Goal: Task Accomplishment & Management: Manage account settings

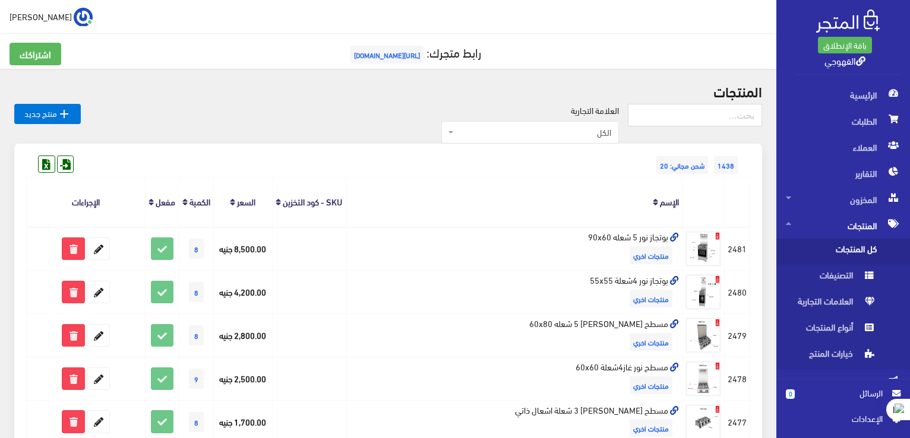
drag, startPoint x: 0, startPoint y: 0, endPoint x: 388, endPoint y: 178, distance: 426.9
click at [388, 178] on th "الإسم" at bounding box center [514, 202] width 337 height 49
drag, startPoint x: 309, startPoint y: 222, endPoint x: 307, endPoint y: 212, distance: 9.7
click at [307, 212] on th "SKU - كود التخزين" at bounding box center [309, 202] width 74 height 49
click at [281, 207] on icon at bounding box center [278, 202] width 5 height 9
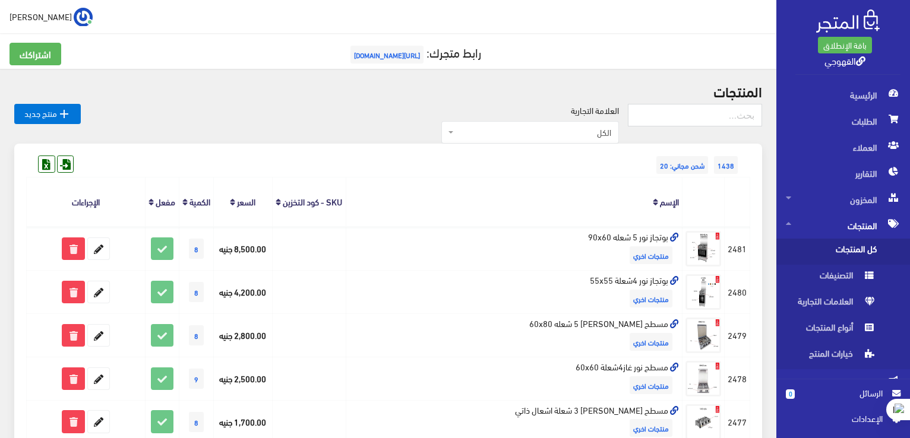
drag, startPoint x: 307, startPoint y: 212, endPoint x: 307, endPoint y: 219, distance: 7.1
click at [281, 207] on icon at bounding box center [278, 202] width 5 height 9
click at [320, 203] on link "SKU - كود التخزين" at bounding box center [312, 201] width 59 height 17
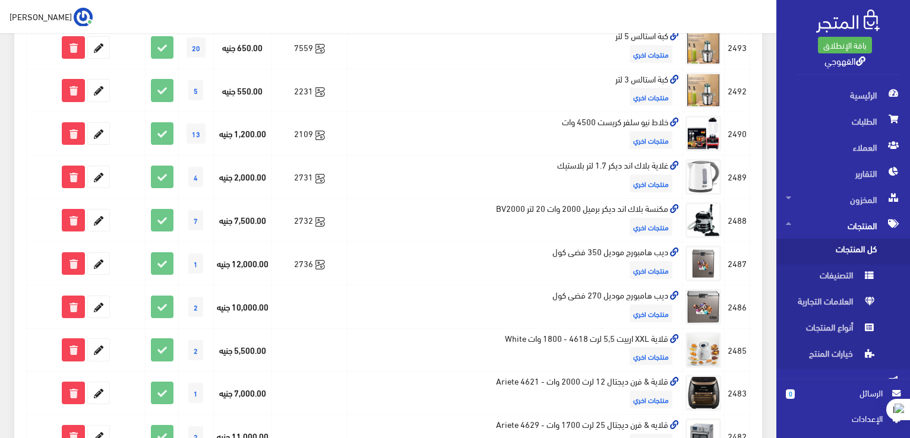
scroll to position [642, 0]
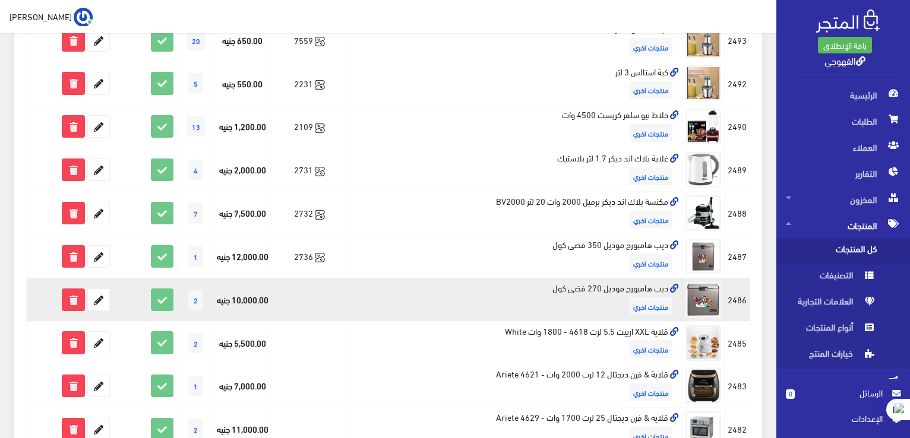
click at [303, 316] on td at bounding box center [308, 299] width 75 height 43
click at [99, 311] on icon at bounding box center [98, 299] width 21 height 21
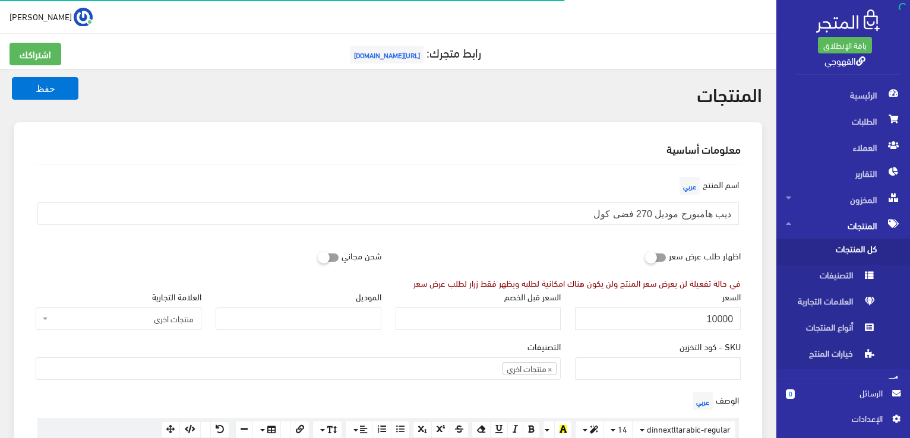
scroll to position [640, 0]
click at [877, 400] on link "0 الرسائل" at bounding box center [843, 400] width 115 height 26
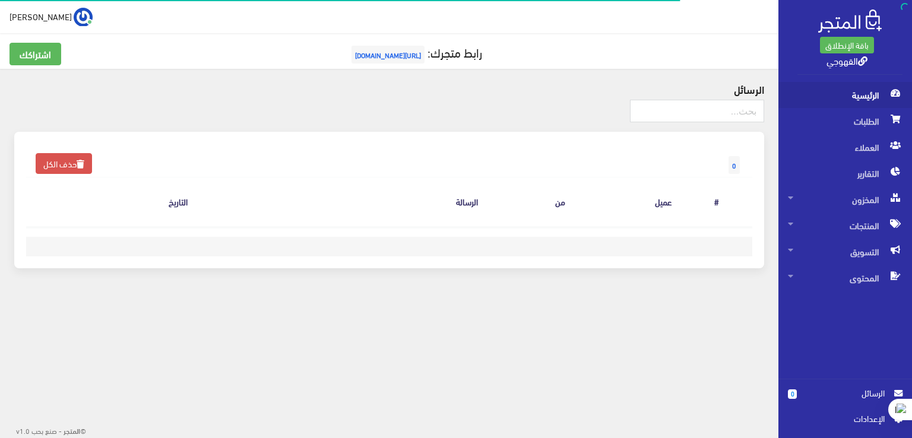
click at [879, 86] on span "الرئيسية" at bounding box center [845, 95] width 115 height 26
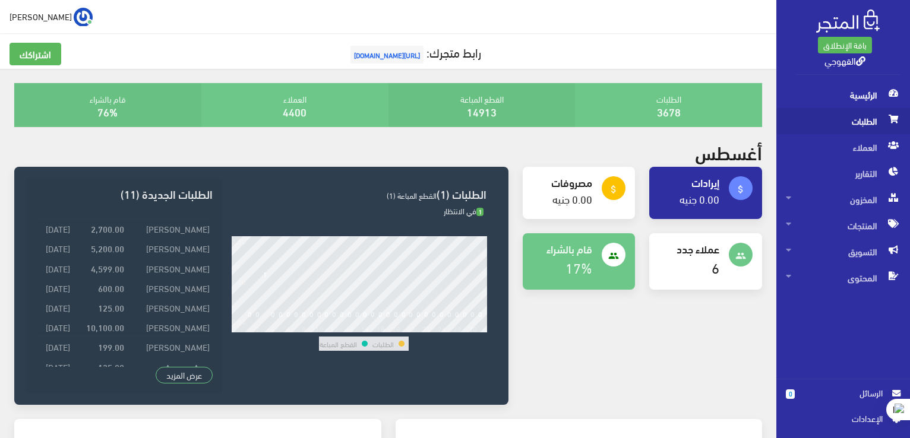
click at [840, 113] on span "الطلبات" at bounding box center [843, 121] width 115 height 26
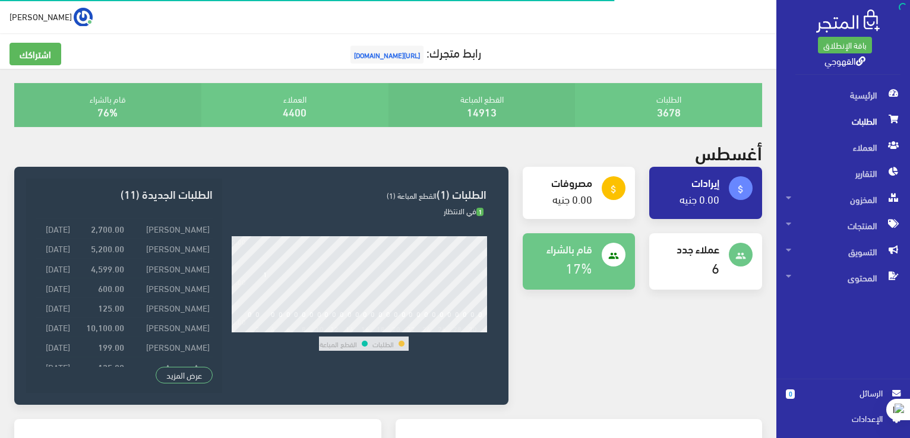
click at [840, 113] on span "الطلبات" at bounding box center [843, 121] width 115 height 26
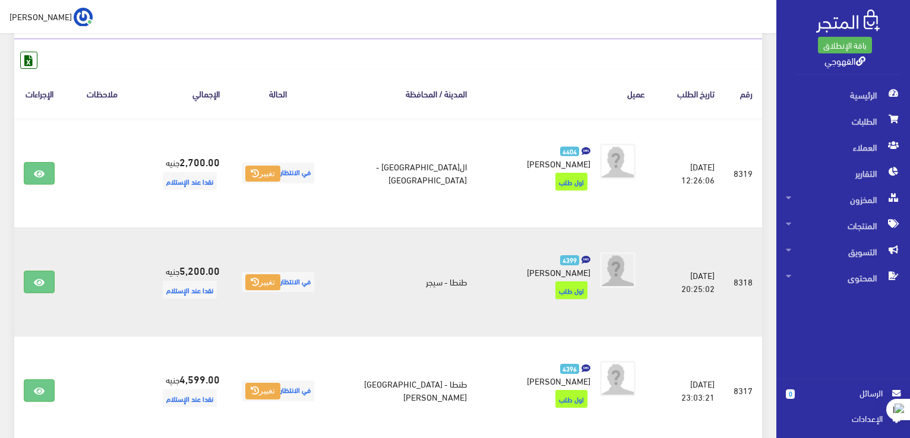
scroll to position [150, 0]
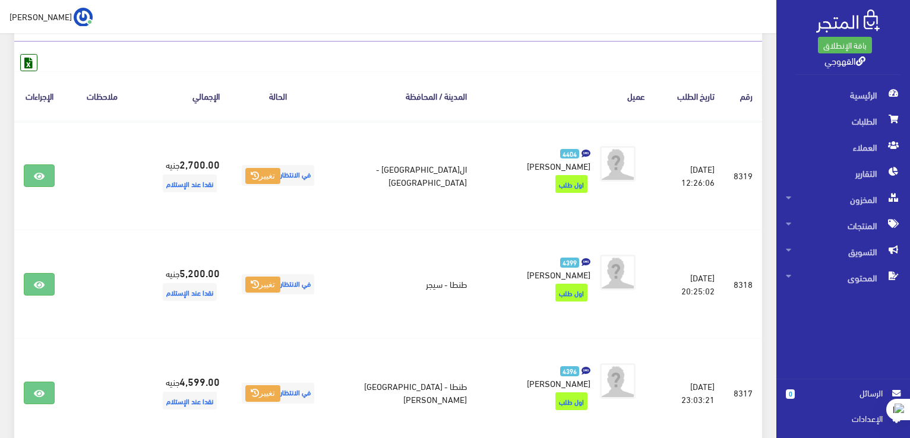
click at [444, 72] on th "المدينة / المحافظة" at bounding box center [402, 95] width 150 height 49
click at [848, 129] on span "الطلبات" at bounding box center [843, 121] width 115 height 26
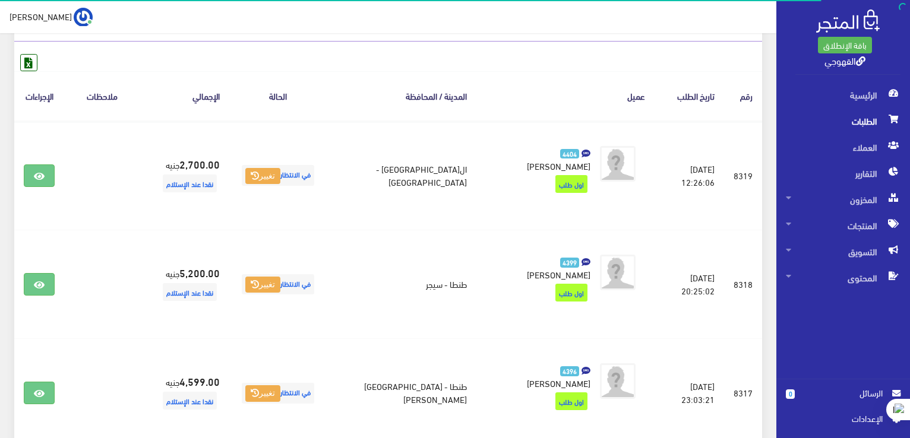
scroll to position [0, 0]
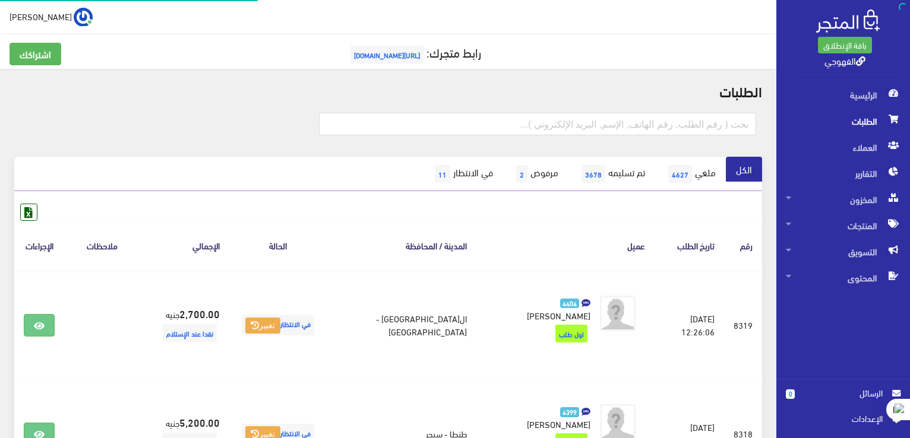
click at [258, 53] on h5 "رابط متجرك: https://www.alqahwaji.com" at bounding box center [388, 55] width 757 height 24
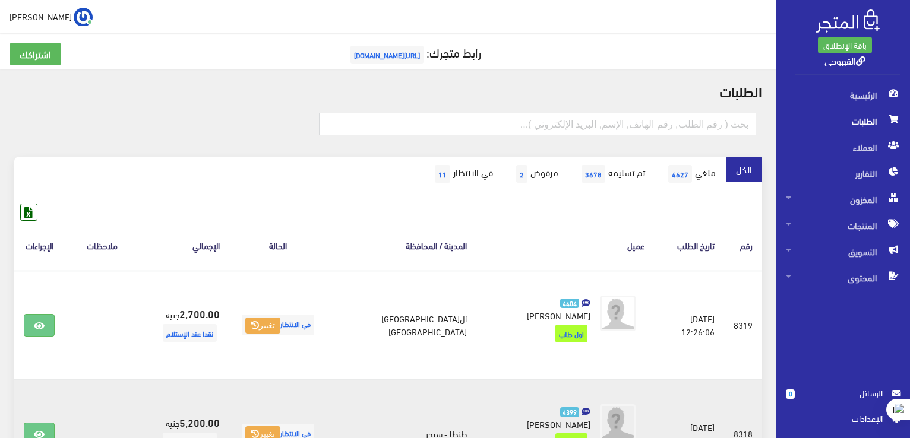
scroll to position [8, 0]
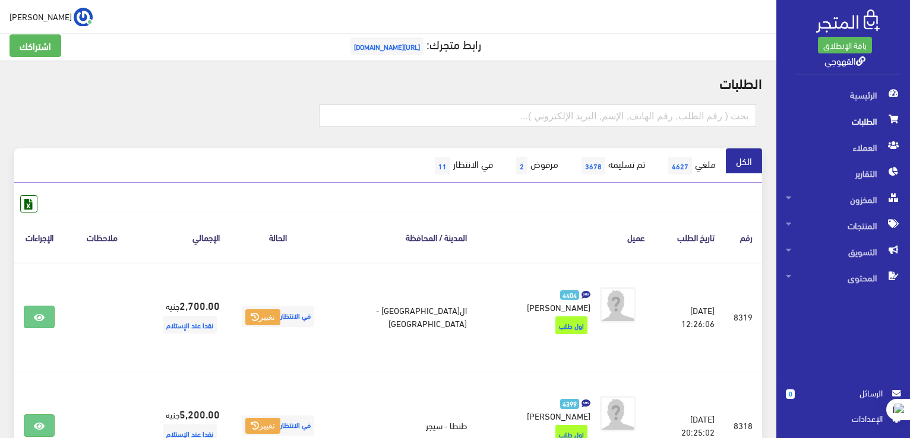
click at [116, 242] on th "ملاحظات" at bounding box center [102, 237] width 76 height 49
click at [674, 160] on span "4627" at bounding box center [680, 166] width 24 height 18
click at [683, 167] on span "4627" at bounding box center [680, 166] width 24 height 18
click at [617, 169] on link "تم تسليمه 3678" at bounding box center [611, 166] width 87 height 34
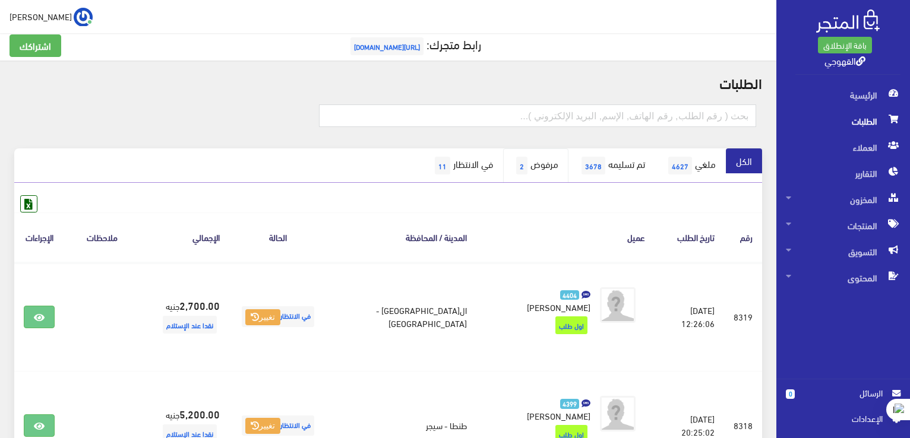
click at [533, 164] on link "مرفوض 2" at bounding box center [535, 166] width 65 height 34
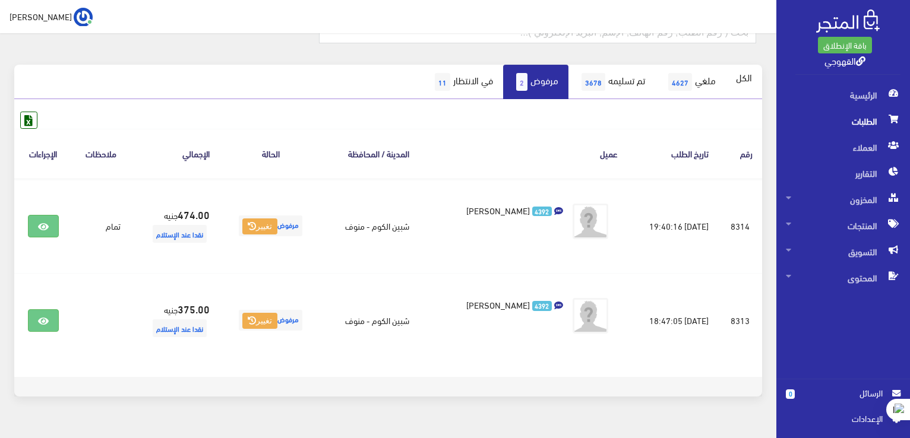
scroll to position [68, 0]
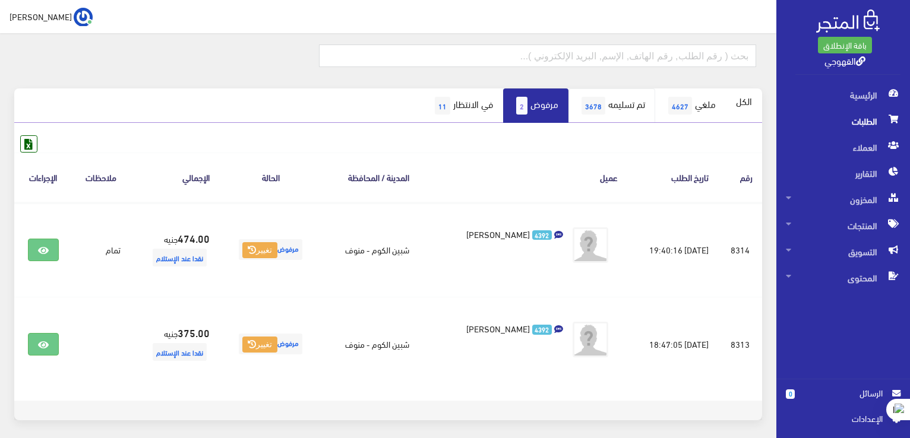
click at [618, 102] on link "تم تسليمه 3678" at bounding box center [611, 106] width 87 height 34
click at [618, 103] on link "تم تسليمه 3678" at bounding box center [611, 106] width 87 height 34
click at [466, 100] on link "في الانتظار 11" at bounding box center [462, 106] width 81 height 34
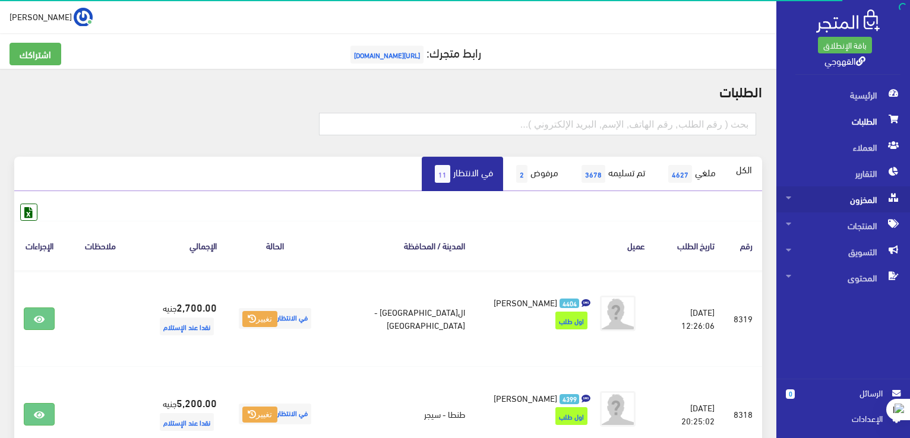
click at [874, 206] on span "المخزون" at bounding box center [843, 200] width 115 height 26
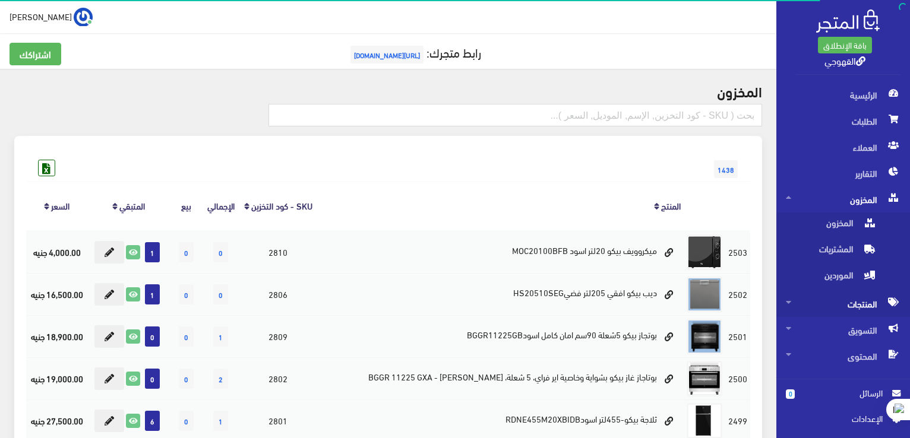
click at [865, 300] on span "المنتجات" at bounding box center [843, 304] width 115 height 26
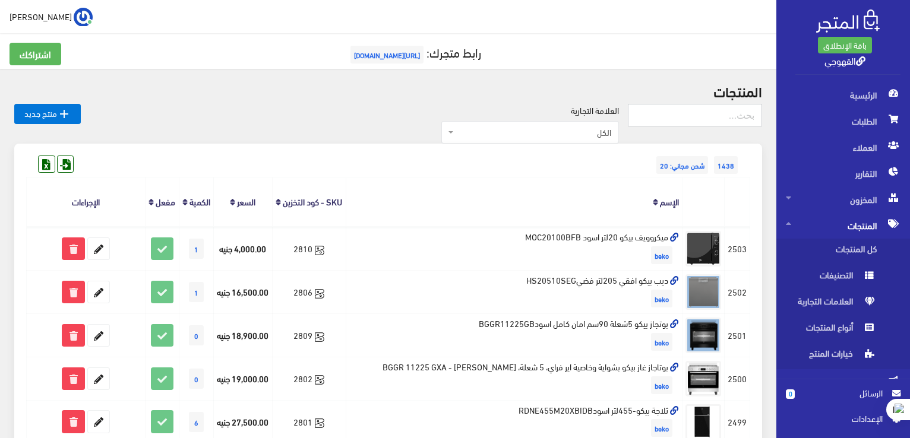
click at [677, 119] on input "text" at bounding box center [695, 115] width 134 height 23
click at [552, 143] on span "الكل" at bounding box center [530, 132] width 178 height 23
click at [544, 134] on span "الكل" at bounding box center [533, 133] width 155 height 12
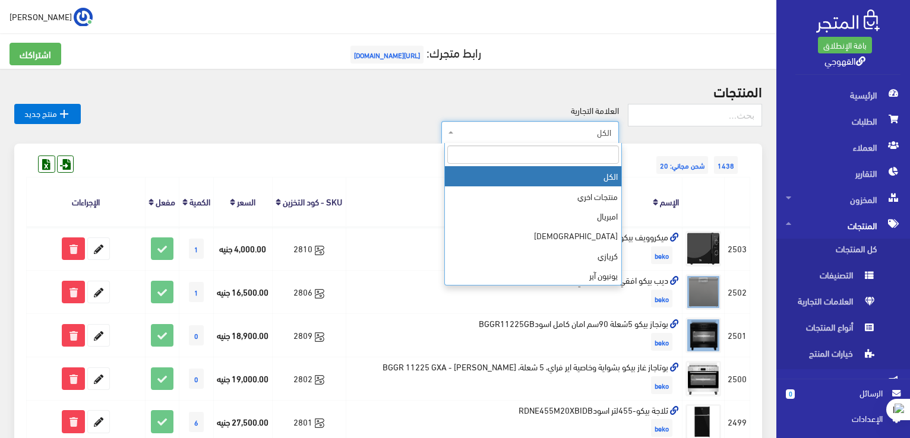
click at [558, 137] on span "الكل" at bounding box center [533, 133] width 155 height 12
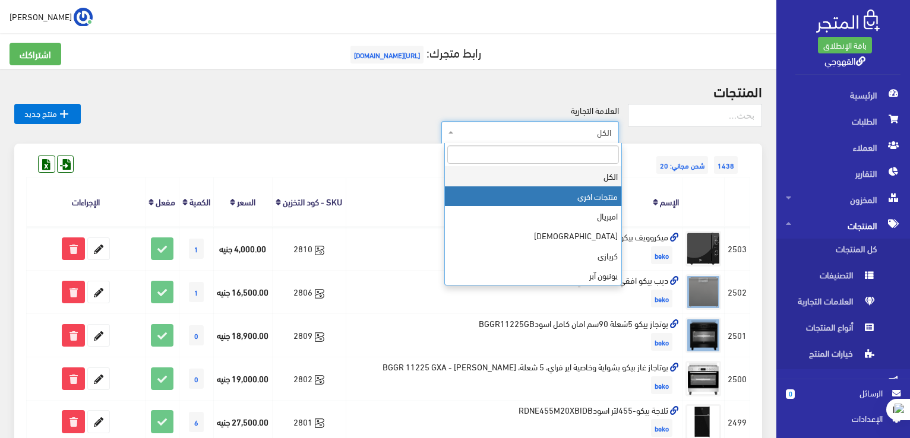
select select "https://account.almatjar.store/products?brand=26"
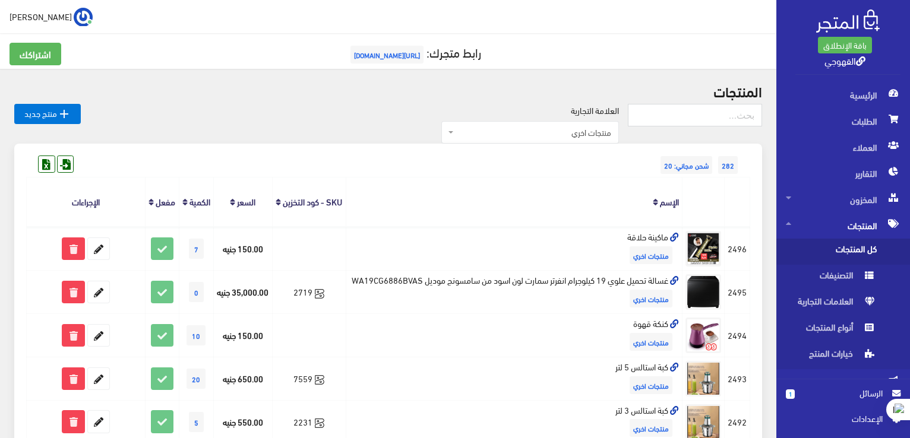
click at [374, 117] on div "العلامة التجارية الكل منتجات اخري امبريال فريش كريازي يونيون آير تورنيدو شارب L…" at bounding box center [354, 124] width 547 height 40
click at [751, 111] on input "text" at bounding box center [695, 115] width 134 height 23
paste input "[URL][DOMAIN_NAME]"
type input "[URL][DOMAIN_NAME]"
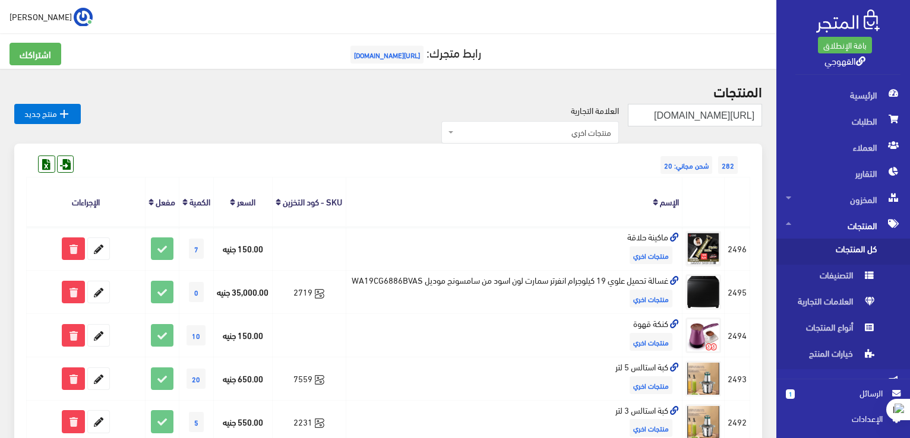
click at [753, 99] on h2 "المنتجات" at bounding box center [388, 90] width 748 height 15
click at [656, 118] on input "[URL][DOMAIN_NAME]" at bounding box center [695, 115] width 134 height 23
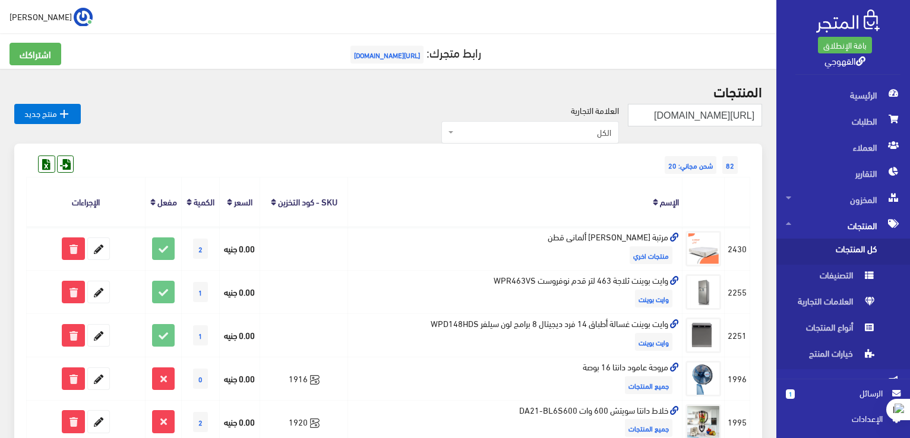
click at [686, 119] on input "[URL][DOMAIN_NAME]" at bounding box center [695, 115] width 134 height 23
click at [686, 119] on input "https://www.alqahwaji.com/ar/p/mkoa-bkhar-rhlat-2459" at bounding box center [695, 115] width 134 height 23
paste input "مكواة بخار رحلات"
type input "مكواة بخار رحلات"
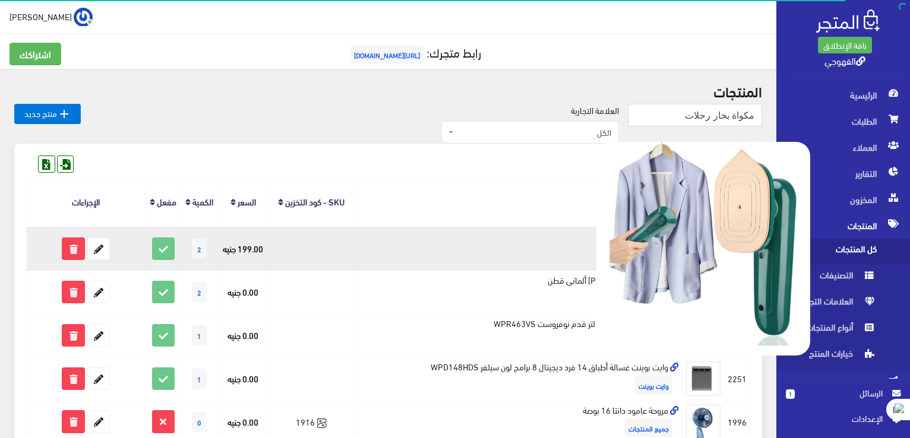
click at [701, 244] on img at bounding box center [703, 249] width 214 height 214
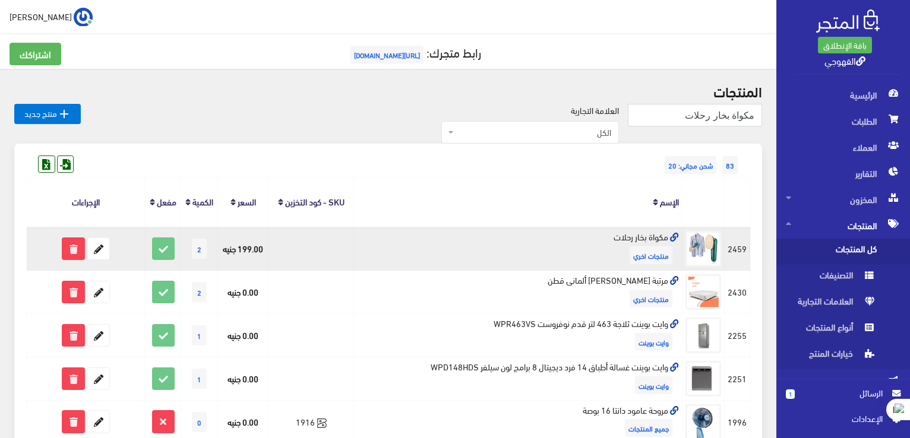
click at [570, 257] on td "مكواة بخار رحلات منتجات اخري" at bounding box center [518, 248] width 328 height 43
click at [90, 252] on icon at bounding box center [98, 248] width 21 height 21
click at [95, 252] on icon at bounding box center [98, 248] width 21 height 21
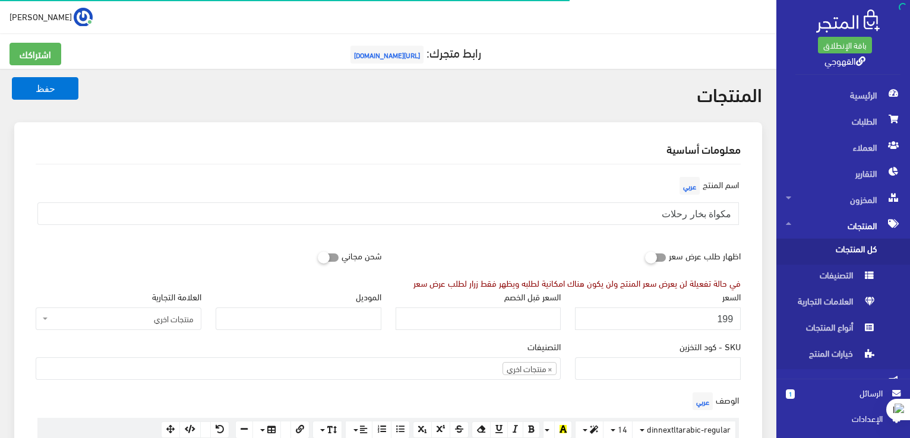
scroll to position [642, 0]
click at [285, 255] on div "شحن مجاني" at bounding box center [209, 255] width 360 height 23
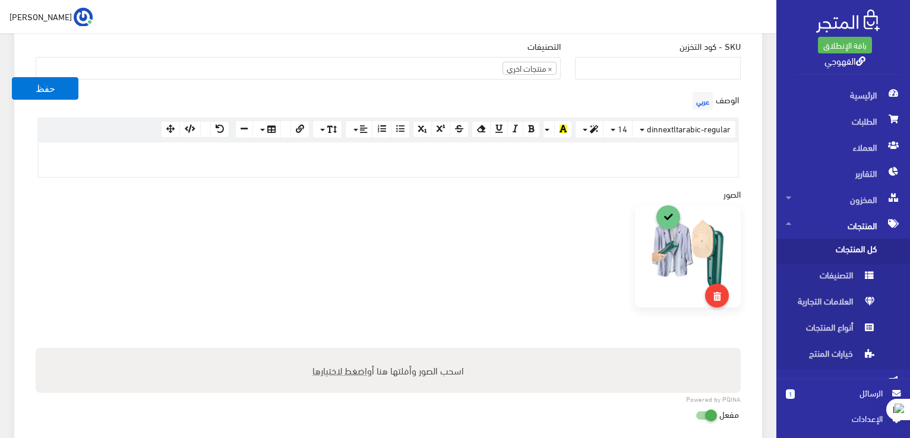
scroll to position [399, 0]
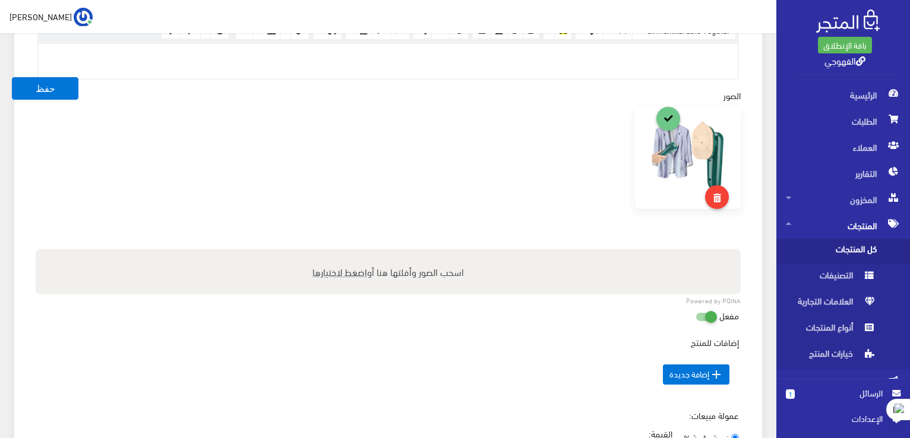
click at [574, 338] on div "إضافات للمنتج السعر الإضافي [DEMOGRAPHIC_DATA] عربي" at bounding box center [388, 368] width 702 height 64
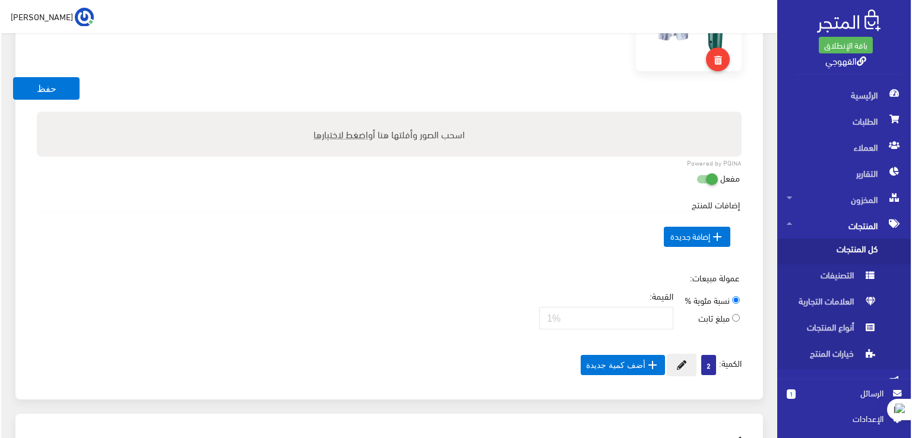
scroll to position [542, 0]
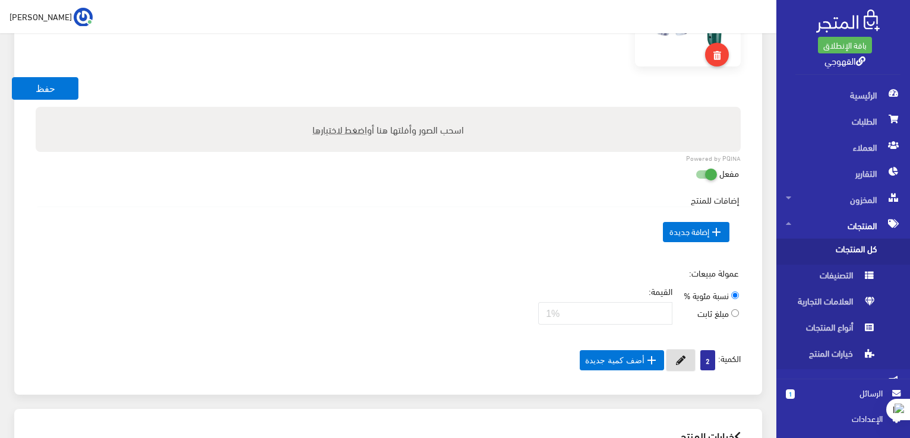
click at [689, 355] on button at bounding box center [681, 360] width 30 height 23
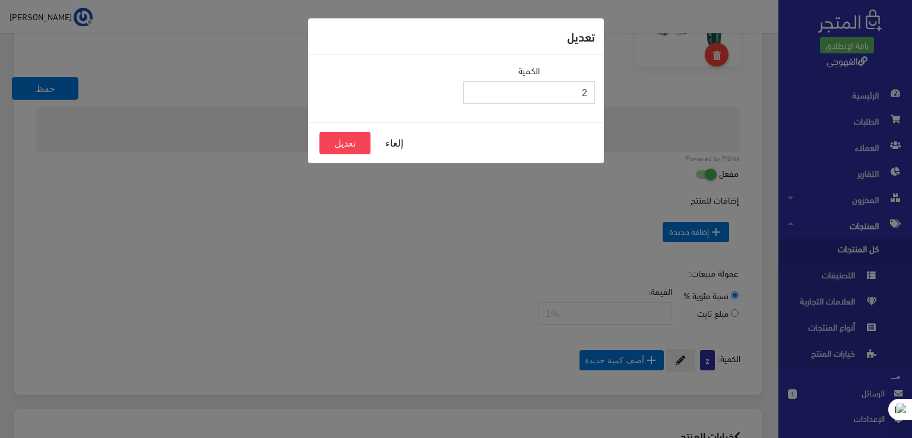
click at [561, 96] on input "2" at bounding box center [529, 92] width 132 height 23
type input "5"
click at [344, 148] on button "تعديل" at bounding box center [345, 143] width 51 height 23
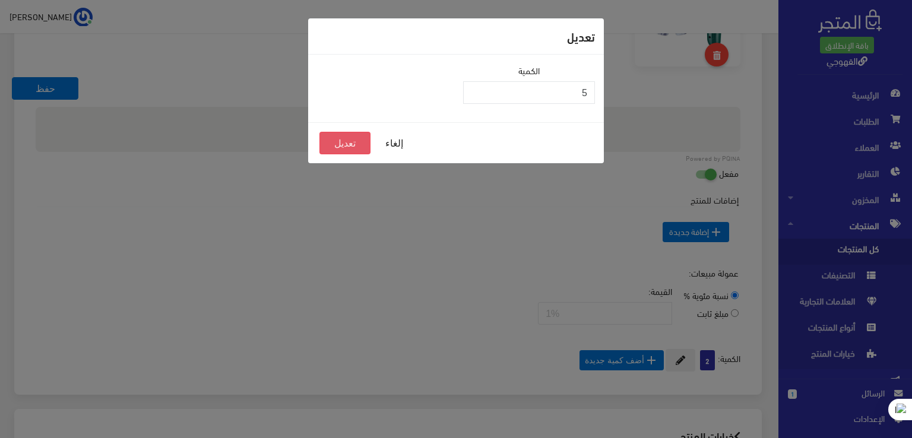
click at [344, 148] on button "تعديل" at bounding box center [345, 143] width 51 height 23
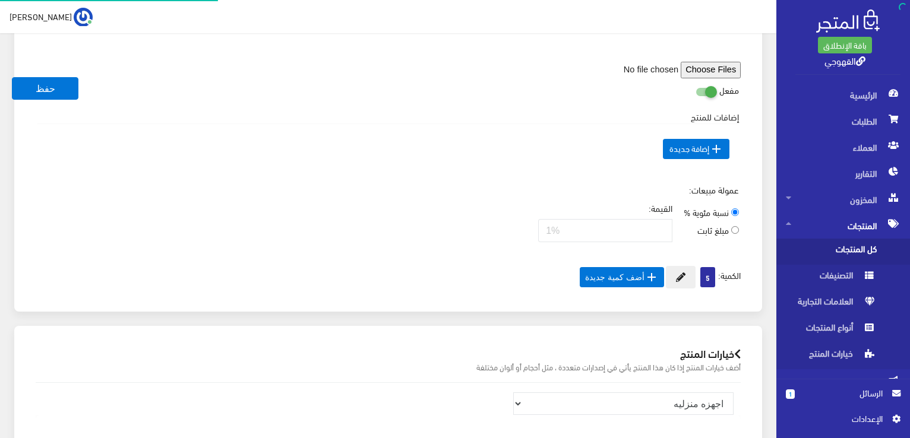
scroll to position [587, 0]
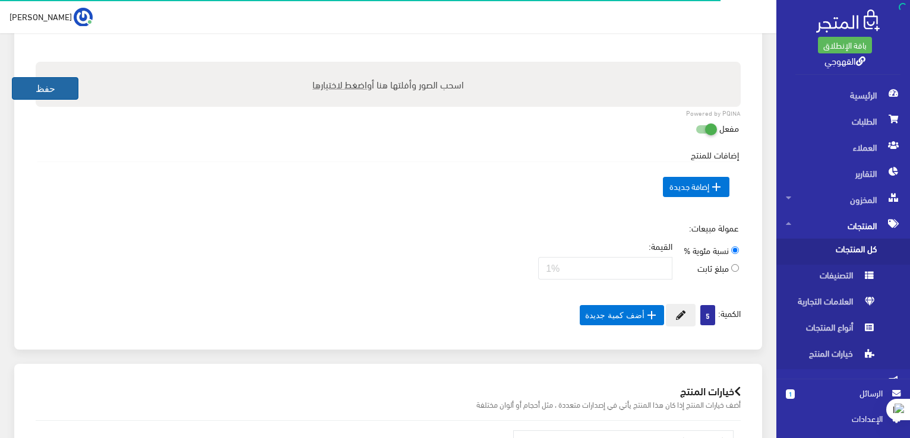
click at [59, 86] on button "حفظ" at bounding box center [45, 88] width 67 height 23
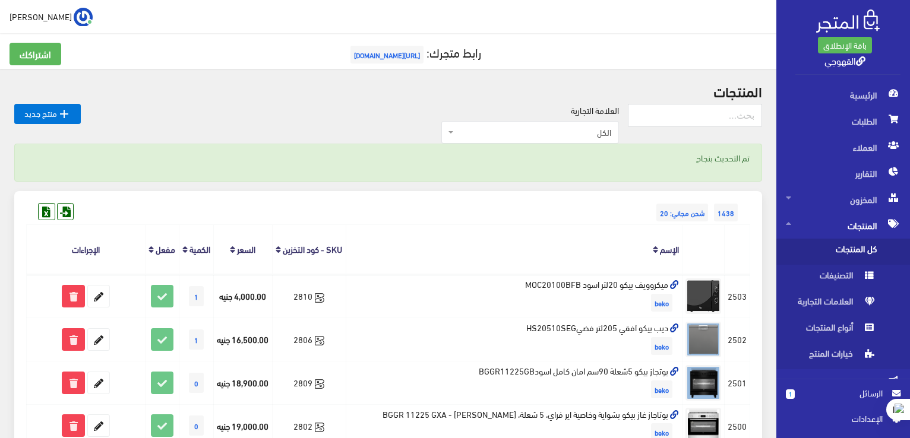
click at [861, 416] on span "اﻹعدادات" at bounding box center [838, 418] width 87 height 13
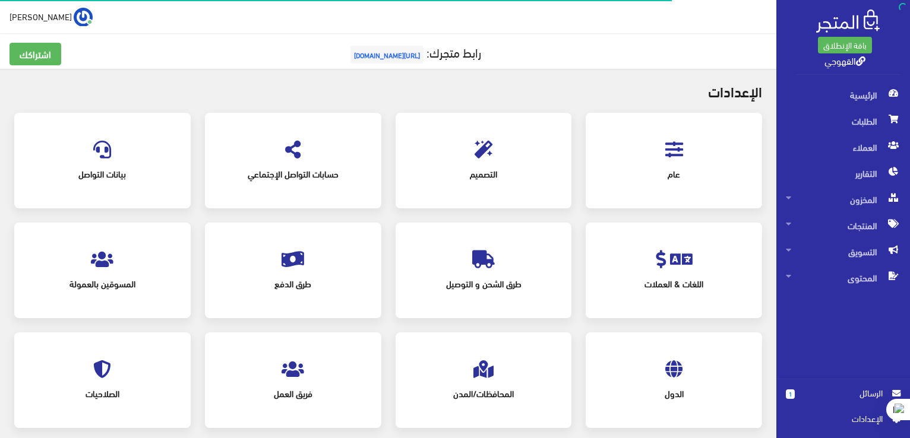
click at [538, 154] on div "التصميم" at bounding box center [483, 161] width 153 height 72
click at [482, 162] on span "التصميم" at bounding box center [484, 174] width 134 height 26
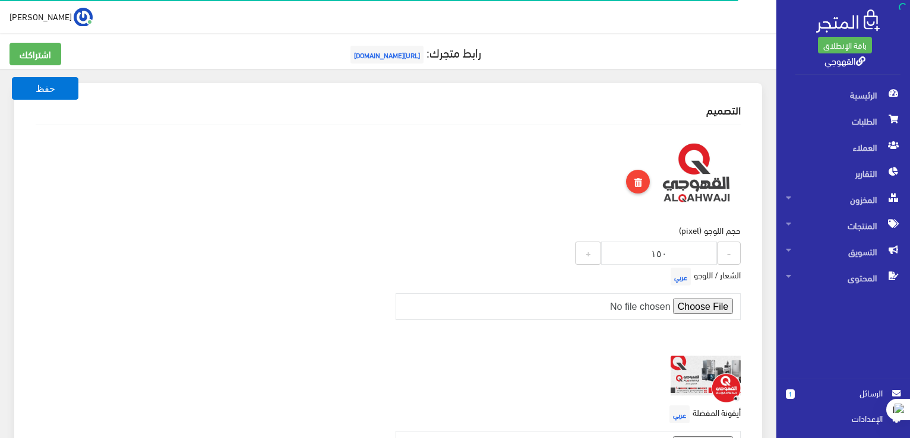
click at [582, 203] on div "حجم اللوجو (pixel) 150 - ١٥٠ +" at bounding box center [568, 200] width 360 height 130
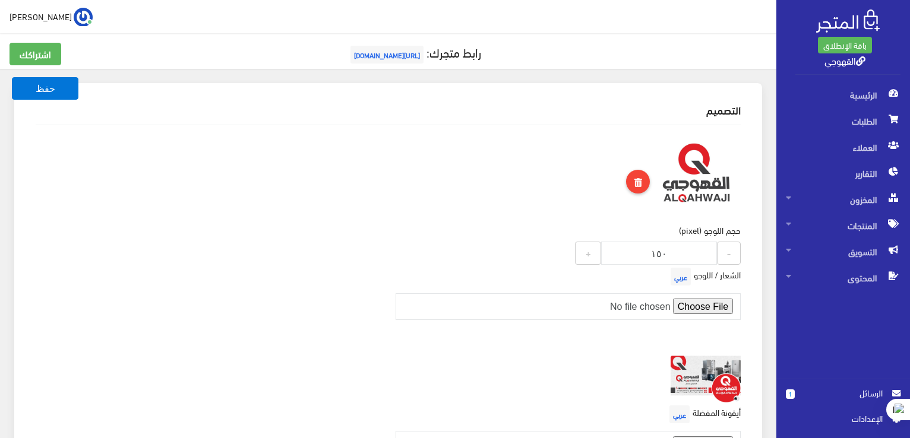
click at [844, 415] on span "اﻹعدادات" at bounding box center [838, 418] width 87 height 13
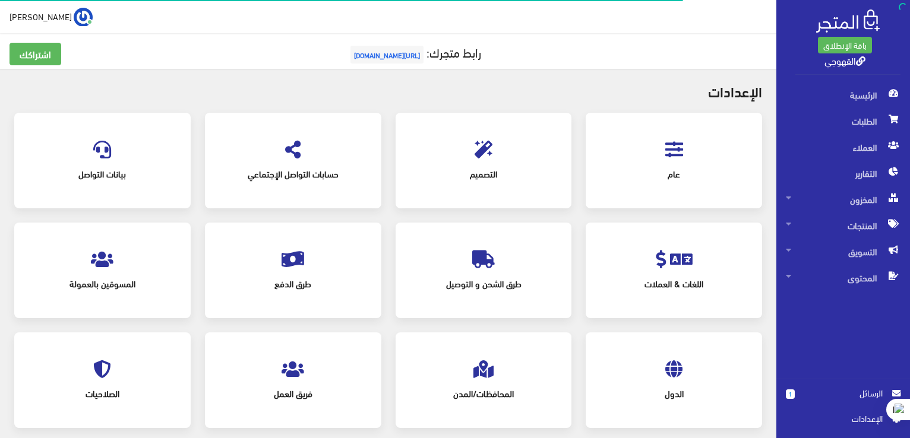
click at [503, 260] on div "طرق الشحن و التوصيل" at bounding box center [483, 271] width 153 height 72
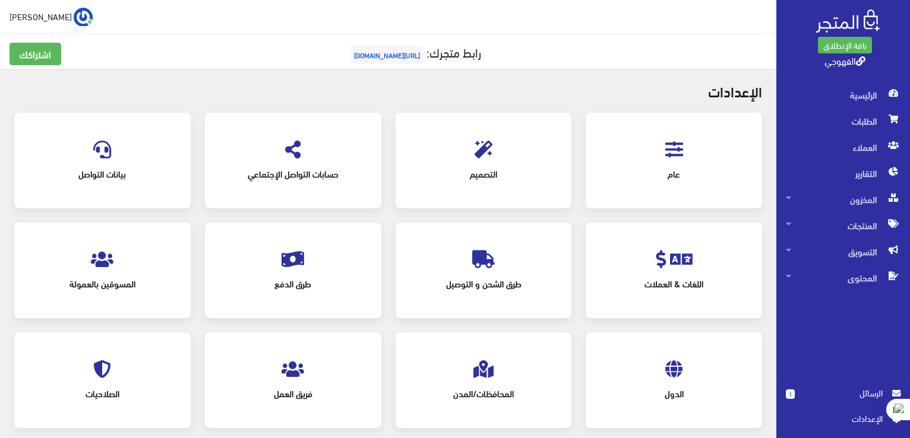
click at [287, 274] on span "طرق الدفع" at bounding box center [293, 284] width 134 height 26
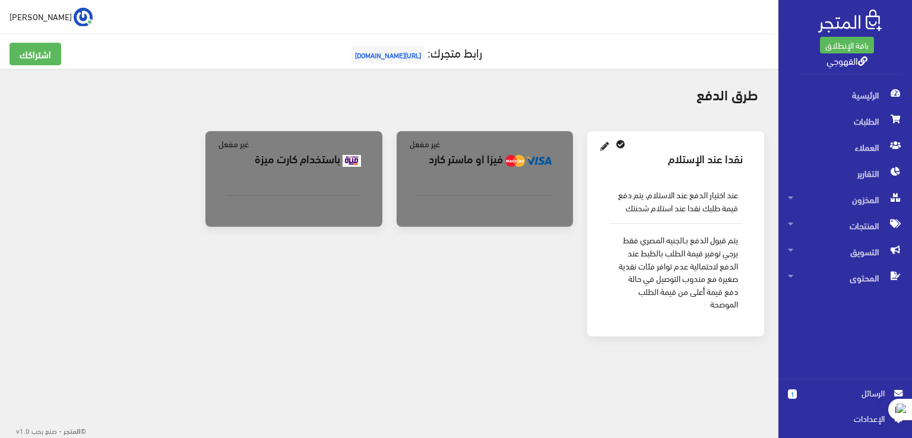
click at [466, 157] on b "فيزا او ماستر كارد" at bounding box center [466, 158] width 74 height 17
click at [466, 165] on b "فيزا او ماستر كارد" at bounding box center [466, 158] width 74 height 17
click at [468, 159] on b "فيزا او ماستر كارد" at bounding box center [466, 158] width 74 height 17
click at [541, 155] on img at bounding box center [528, 161] width 47 height 12
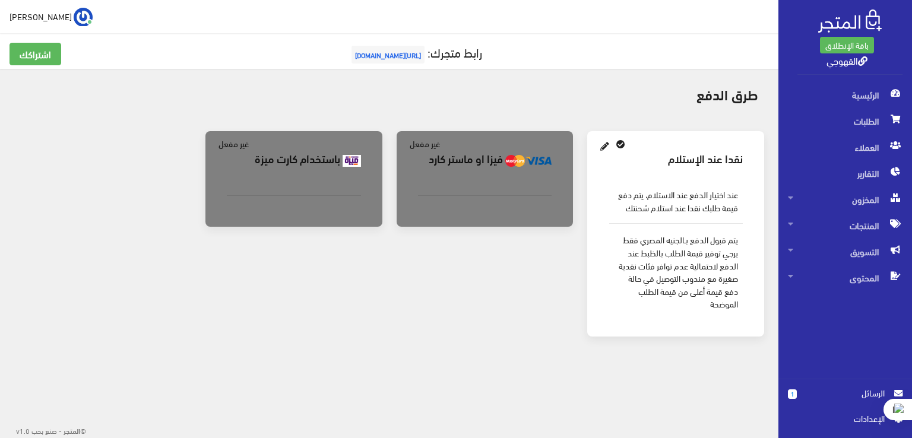
click at [517, 174] on div "فيزا او ماستر كارد" at bounding box center [485, 159] width 153 height 33
click at [600, 210] on div "عند اختيار الدفع عند الاستلام، يتم دفع قيمة طلبك نقدا عند استلام شحنتك يتم قبول…" at bounding box center [675, 249] width 153 height 151
drag, startPoint x: 618, startPoint y: 144, endPoint x: 606, endPoint y: 152, distance: 14.5
click at [606, 152] on ul at bounding box center [612, 146] width 28 height 18
click at [606, 150] on icon at bounding box center [605, 147] width 9 height 9
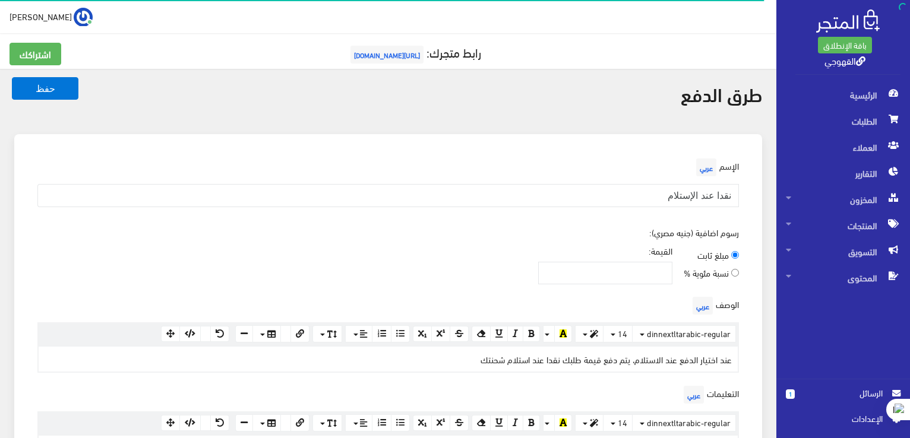
click at [602, 240] on div "رسوم اضافية (جنيه مصري): مبلغ ثابت نسبة مئوية % القيمة:" at bounding box center [388, 260] width 719 height 68
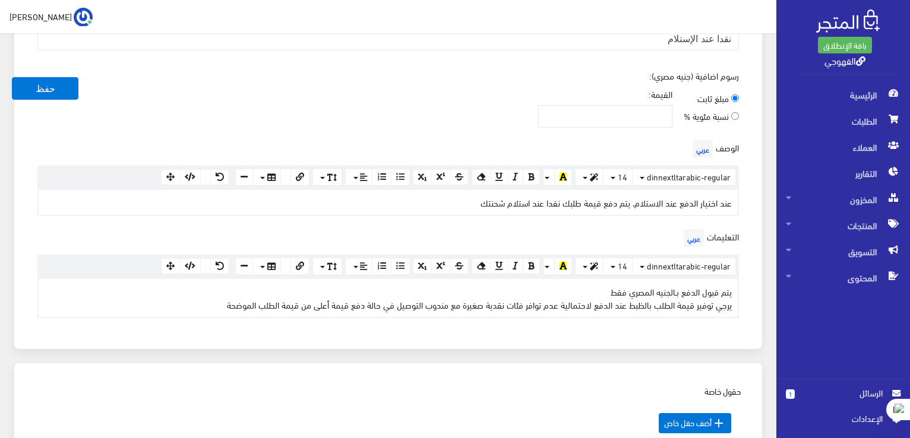
scroll to position [263, 0]
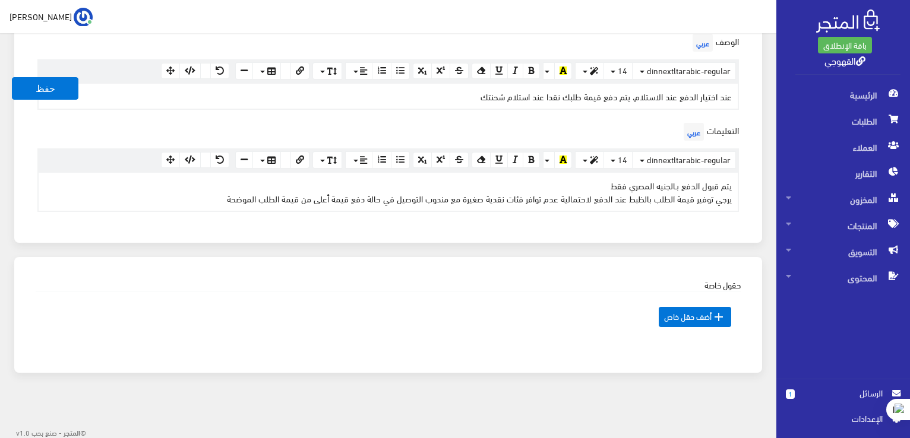
click at [855, 421] on span "اﻹعدادات" at bounding box center [838, 418] width 87 height 13
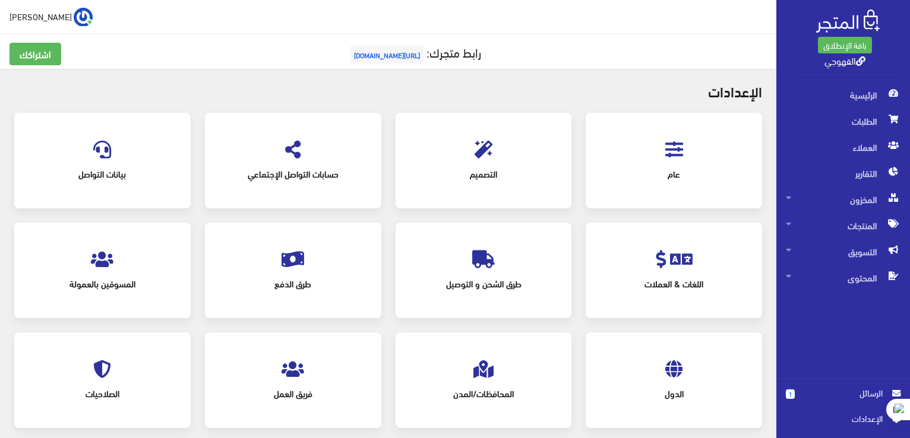
click at [136, 252] on div "المسوقين بالعمولة" at bounding box center [102, 271] width 153 height 72
click at [121, 271] on span "المسوقين بالعمولة" at bounding box center [103, 284] width 134 height 26
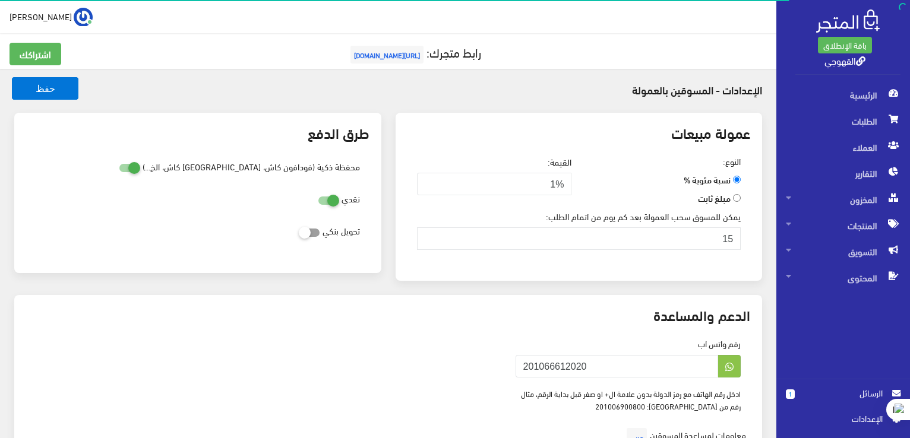
type input "xp.switch99@gmail.com"
drag, startPoint x: 526, startPoint y: 327, endPoint x: 586, endPoint y: 355, distance: 66.2
click at [586, 355] on div "رقم واتس اب 201066612020" at bounding box center [629, 357] width 226 height 40
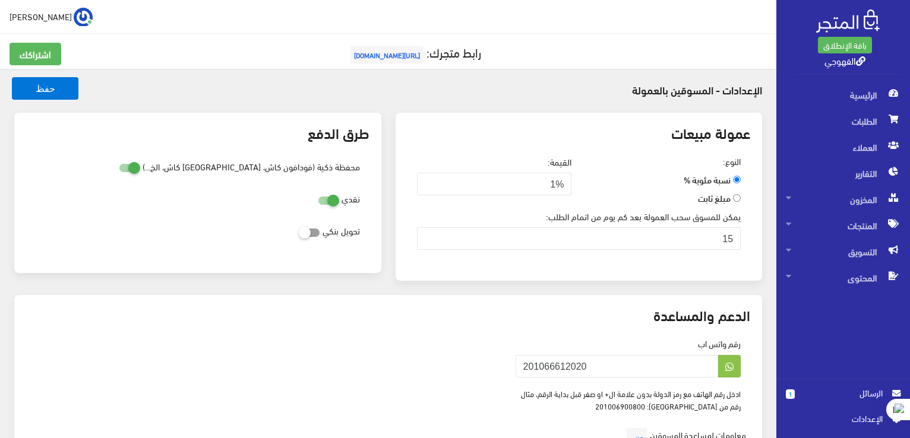
click at [482, 340] on div "رقم واتس اب 201066612020 ادخل رقم الهاتف مع رمز الدولة بدون علامة ال+ او صفر قب…" at bounding box center [388, 374] width 719 height 75
click at [737, 364] on icon at bounding box center [729, 366] width 22 height 21
click at [854, 85] on span "الرئيسية" at bounding box center [843, 95] width 115 height 26
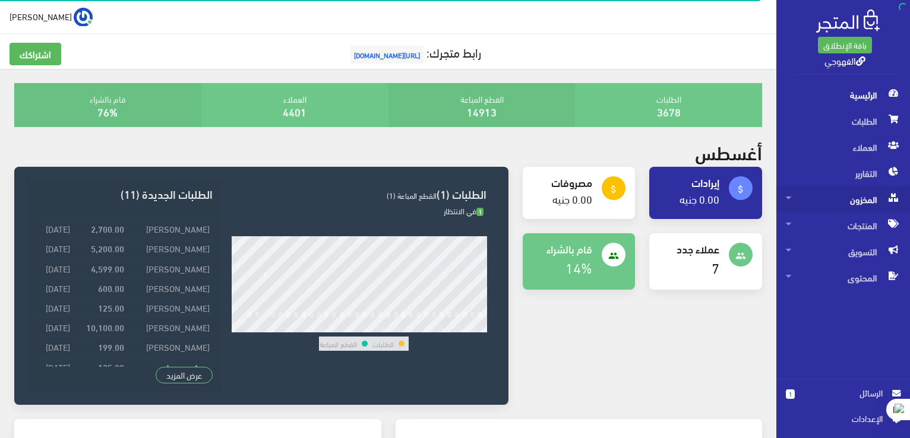
click at [845, 195] on span "المخزون" at bounding box center [843, 200] width 115 height 26
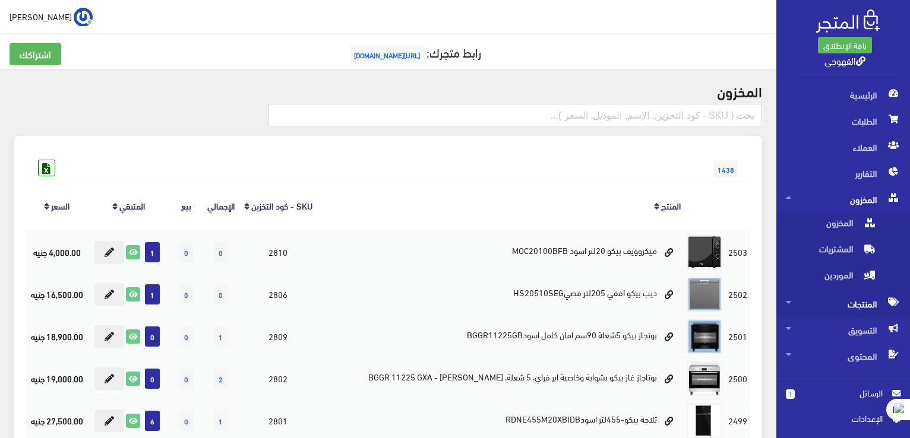
click at [820, 298] on span "المنتجات" at bounding box center [843, 304] width 115 height 26
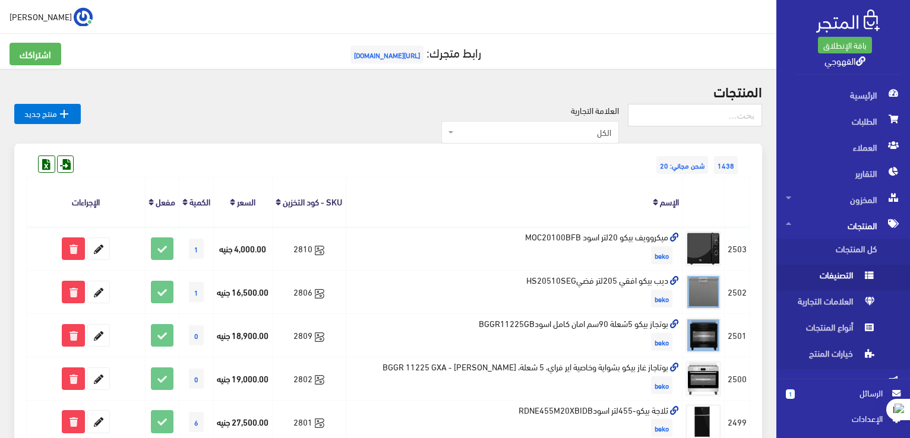
click at [829, 289] on span "التصنيفات" at bounding box center [831, 278] width 90 height 26
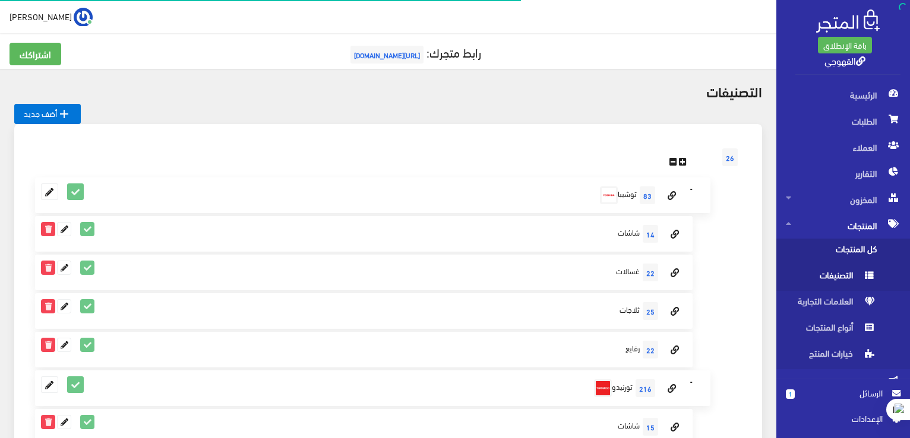
click at [853, 245] on span "كل المنتجات" at bounding box center [831, 252] width 90 height 26
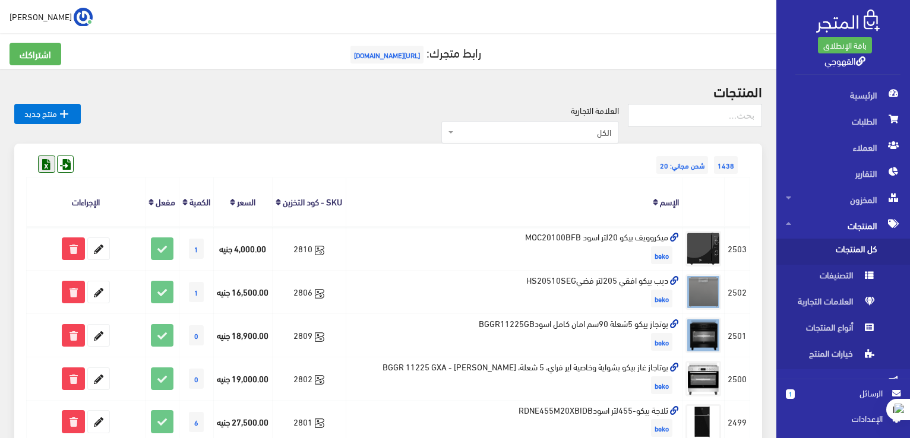
click at [50, 170] on icon at bounding box center [46, 163] width 15 height 15
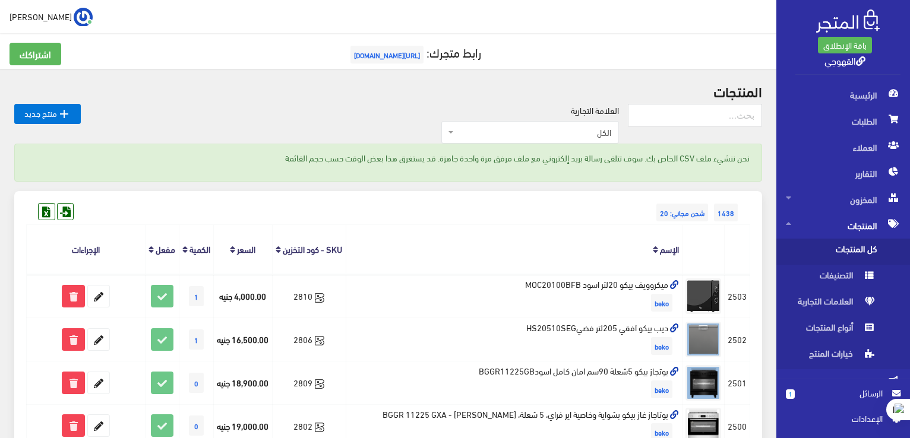
click at [734, 155] on p "نحن ننشيء ملف CSV الخاص بك. سوف تتلقى رسالة بريد إلكتروني مع ملف مرفق مرة واحدة…" at bounding box center [388, 157] width 723 height 13
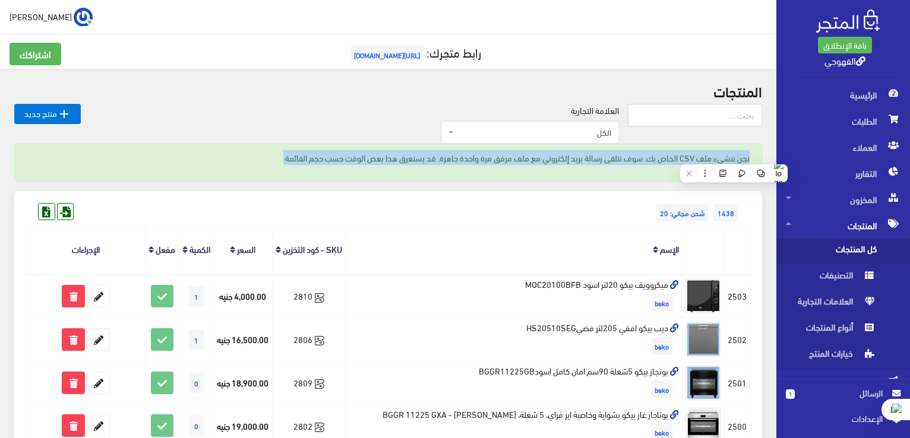
click at [734, 155] on p "نحن ننشيء ملف CSV الخاص بك. سوف تتلقى رسالة بريد إلكتروني مع ملف مرفق مرة واحدة…" at bounding box center [388, 157] width 723 height 13
click at [342, 149] on div "نحن ننشيء ملف CSV الخاص بك. سوف تتلقى رسالة بريد إلكتروني مع ملف مرفق مرة واحدة…" at bounding box center [388, 163] width 748 height 38
drag, startPoint x: 342, startPoint y: 149, endPoint x: 349, endPoint y: 128, distance: 22.0
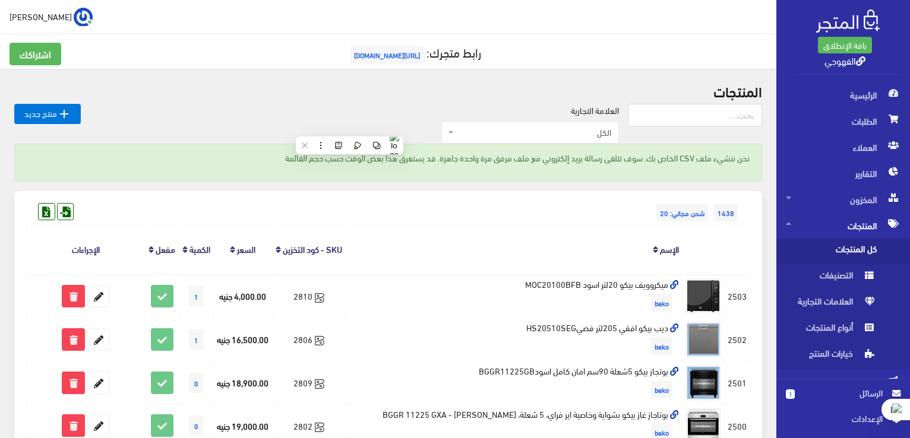
click at [349, 128] on div "العلامة التجارية الكل منتجات اخري امبريال فريش كريازي يونيون آير تورنيدو شارب L…" at bounding box center [354, 124] width 547 height 40
click at [295, 162] on p "نحن ننشيء ملف CSV الخاص بك. سوف تتلقى رسالة بريد إلكتروني مع ملف مرفق مرة واحدة…" at bounding box center [388, 157] width 723 height 13
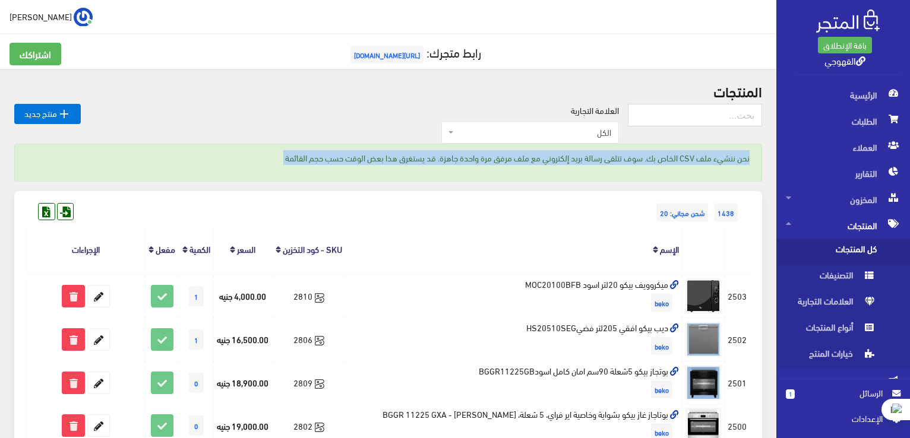
click at [295, 162] on p "نحن ننشيء ملف CSV الخاص بك. سوف تتلقى رسالة بريد إلكتروني مع ملف مرفق مرة واحدة…" at bounding box center [388, 157] width 723 height 13
click at [383, 147] on div "نحن ننشيء ملف CSV الخاص بك. سوف تتلقى رسالة بريد إلكتروني مع ملف مرفق مرة واحدة…" at bounding box center [388, 163] width 748 height 38
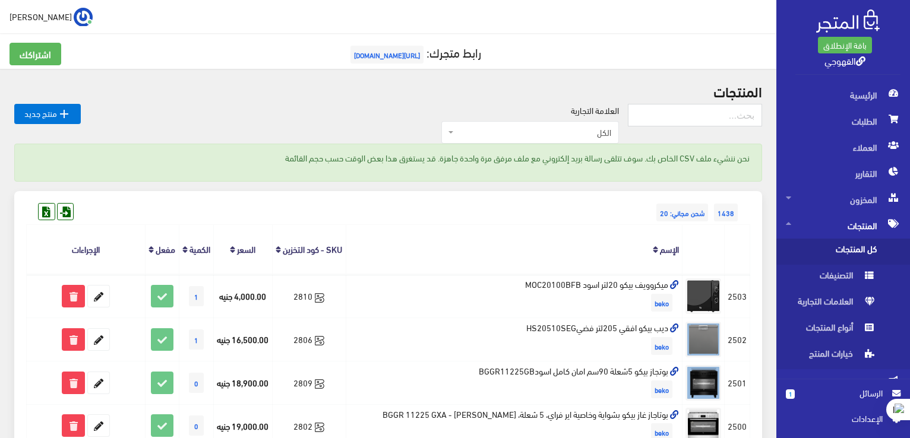
click at [347, 123] on div "العلامة التجارية الكل منتجات اخري امبريال فريش كريازي يونيون آير تورنيدو شارب L…" at bounding box center [354, 124] width 547 height 40
click at [708, 160] on p "نحن ننشيء ملف CSV الخاص بك. سوف تتلقى رسالة بريد إلكتروني مع ملف مرفق مرة واحدة…" at bounding box center [388, 157] width 723 height 13
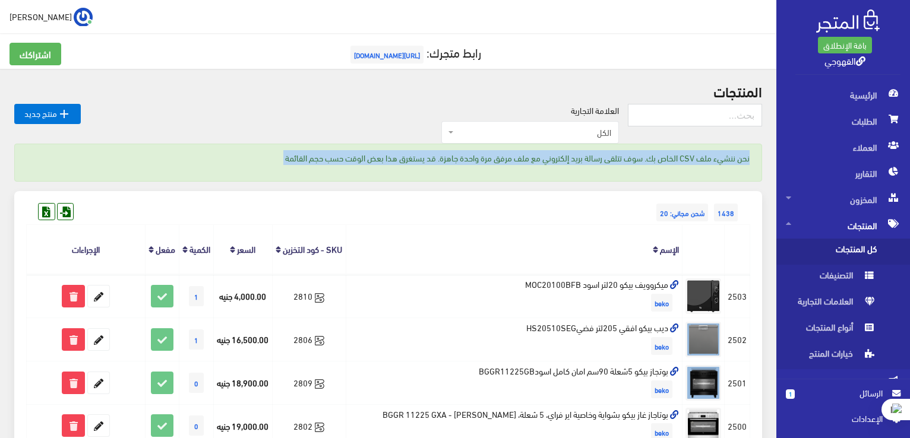
click at [708, 160] on p "نحن ننشيء ملف CSV الخاص بك. سوف تتلقى رسالة بريد إلكتروني مع ملف مرفق مرة واحدة…" at bounding box center [388, 157] width 723 height 13
click at [62, 214] on icon at bounding box center [65, 211] width 15 height 15
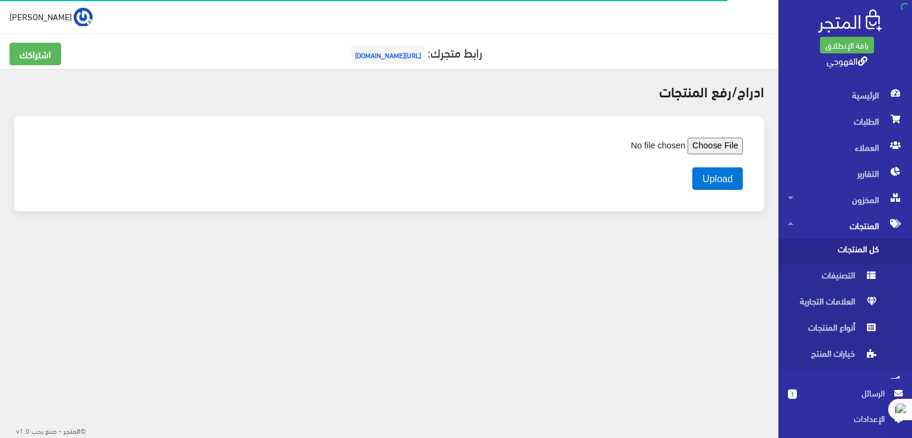
click at [710, 141] on input "file" at bounding box center [661, 146] width 163 height 17
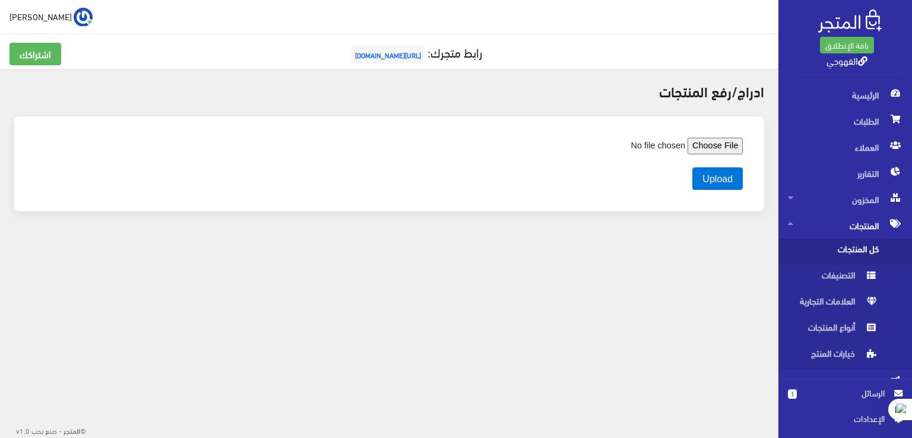
click at [717, 150] on input "file" at bounding box center [661, 146] width 163 height 17
type input "C:\fakepath\المصنف1.xlsx"
click at [720, 170] on button "Upload" at bounding box center [718, 179] width 50 height 23
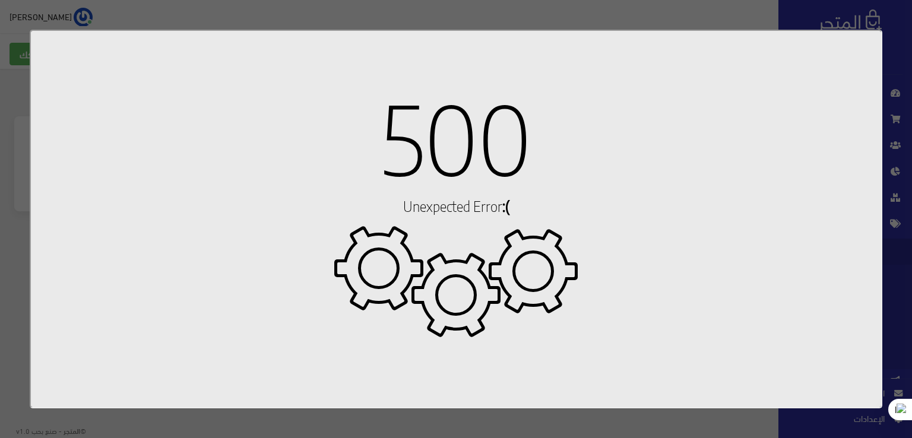
click at [878, 29] on div at bounding box center [456, 219] width 912 height 438
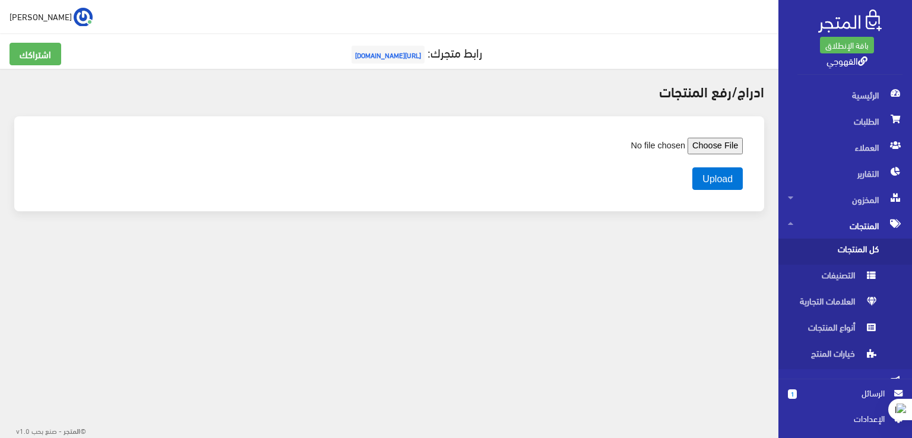
click at [854, 223] on span "المنتجات" at bounding box center [845, 226] width 115 height 26
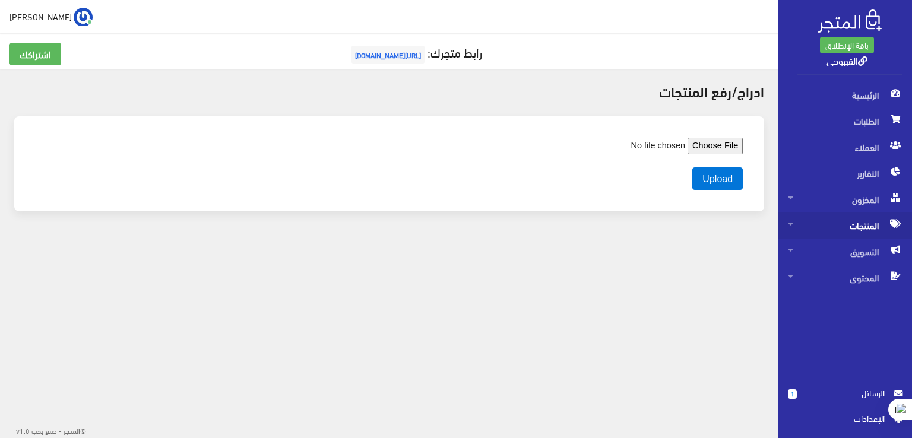
click at [855, 228] on span "المنتجات" at bounding box center [845, 226] width 115 height 26
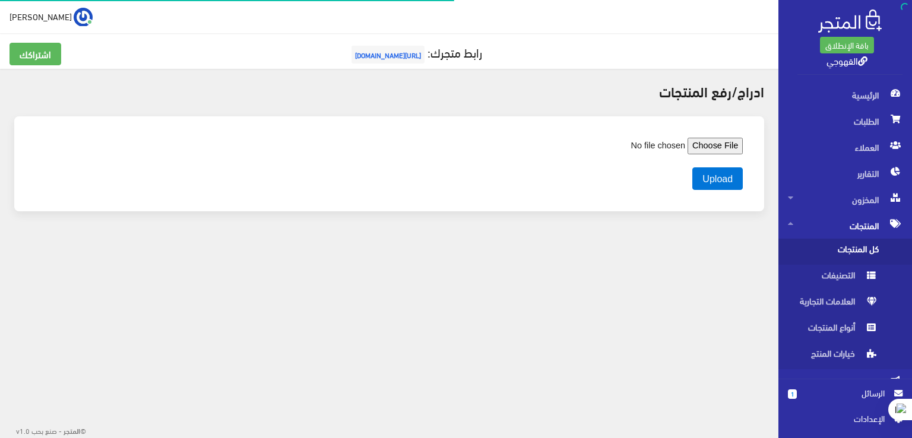
click at [860, 249] on span "كل المنتجات" at bounding box center [833, 252] width 90 height 26
click at [860, 252] on span "كل المنتجات" at bounding box center [833, 252] width 90 height 26
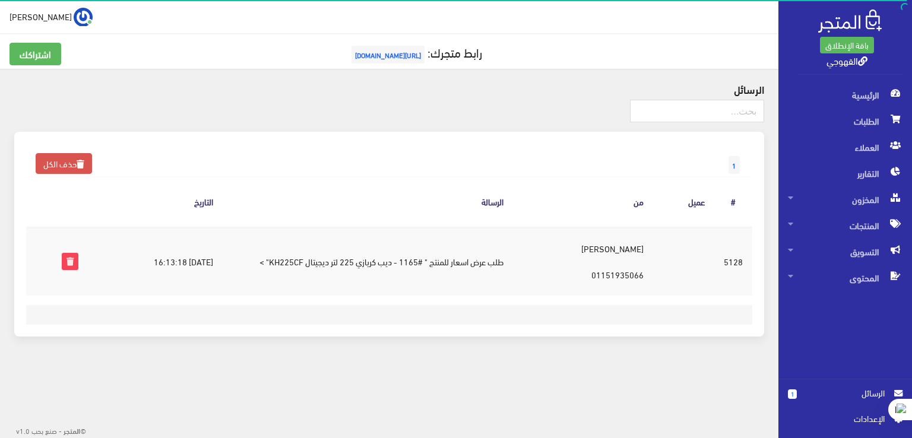
click at [236, 419] on div "© المتجر - صنع بحب v1.0" at bounding box center [389, 423] width 779 height 10
click at [223, 281] on td "[DATE] 16:13:18" at bounding box center [155, 261] width 135 height 69
click at [223, 263] on td "[DATE] 16:13:18" at bounding box center [155, 261] width 135 height 69
click at [489, 266] on td "طلب عرض اسعار للمنتج " #1165 - ديب كريازي 225 لتر ديجيتال KH225CF" >" at bounding box center [368, 261] width 290 height 69
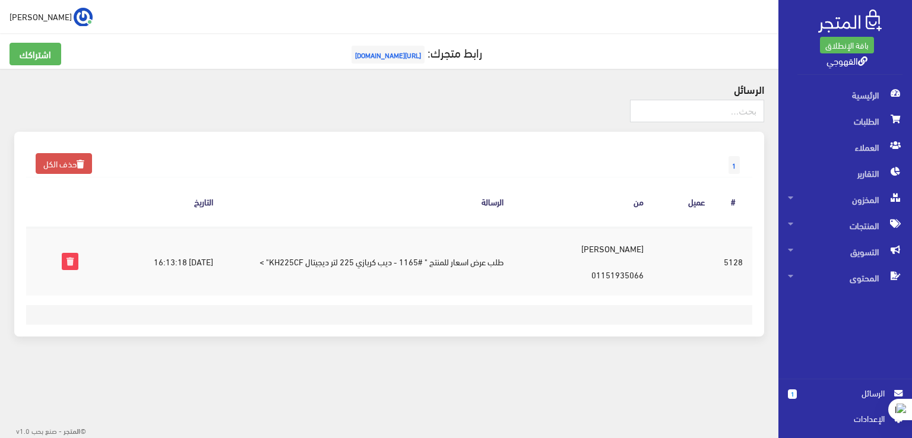
click at [366, 286] on td "طلب عرض اسعار للمنتج " #1165 - ديب كريازي 225 لتر ديجيتال KH225CF" >" at bounding box center [368, 261] width 290 height 69
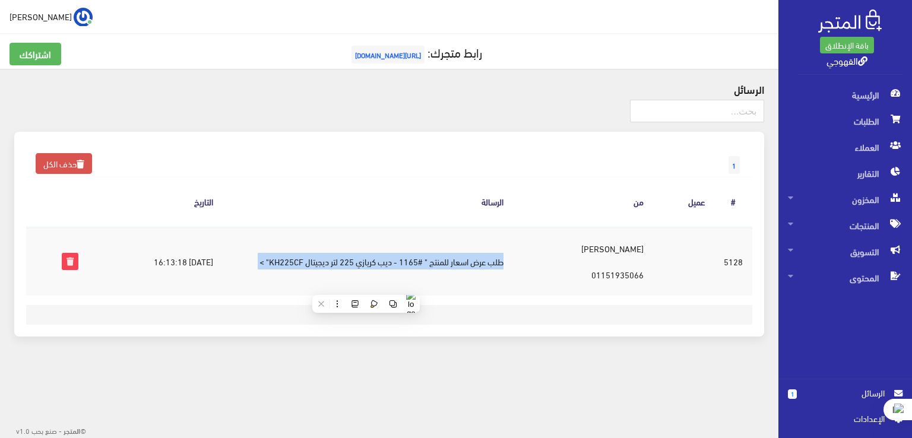
click at [366, 286] on td "طلب عرض اسعار للمنتج " #1165 - ديب كريازي 225 لتر ديجيتال KH225CF" >" at bounding box center [368, 261] width 290 height 69
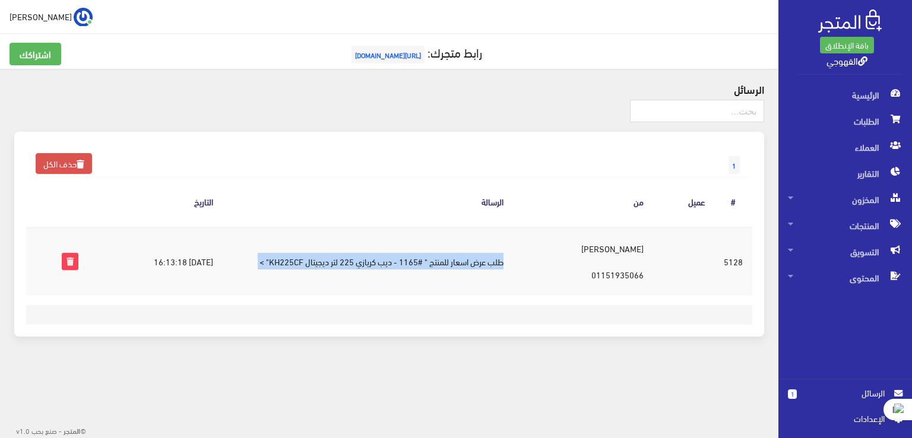
click at [366, 286] on td "طلب عرض اسعار للمنتج " #1165 - ديب كريازي 225 لتر ديجيتال KH225CF" >" at bounding box center [368, 261] width 290 height 69
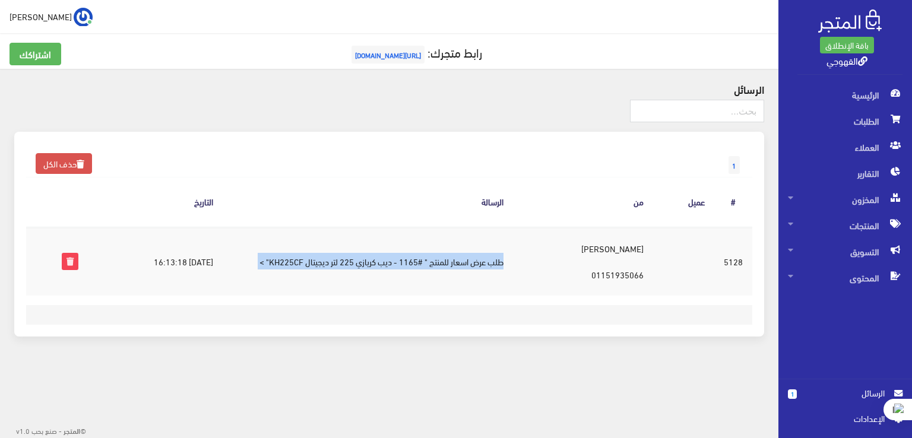
click at [366, 286] on td "طلب عرض اسعار للمنتج " #1165 - ديب كريازي 225 لتر ديجيتال KH225CF" >" at bounding box center [368, 261] width 290 height 69
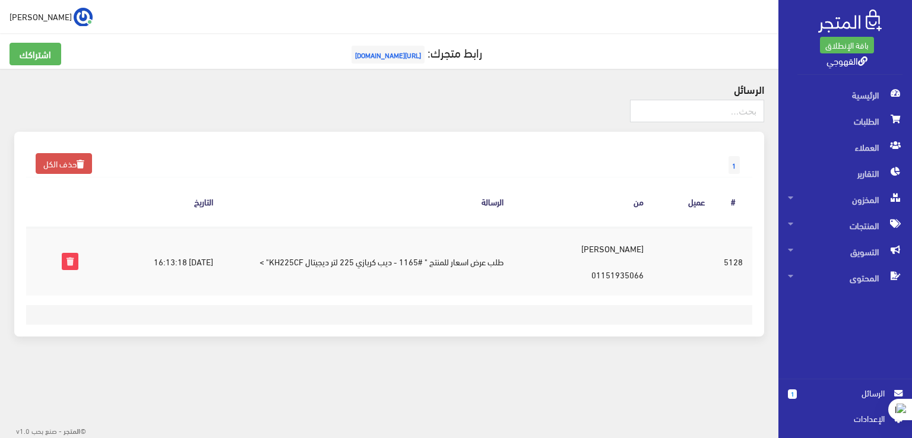
click at [383, 341] on div "1 حذف الكل الرسالة # عميل من الرسالة التاريخ #5128 [DATE] 16:13:18 [DATE] 16:13…" at bounding box center [389, 241] width 764 height 219
click at [400, 261] on td "طلب عرض اسعار للمنتج " #1165 - ديب كريازي 225 لتر ديجيتال KH225CF" >" at bounding box center [368, 261] width 290 height 69
click at [400, 340] on div "1 حذف الكل الرسالة # عميل من الرسالة التاريخ #5128 [DATE] 16:13:18 [DATE] 16:13…" at bounding box center [389, 241] width 764 height 219
click at [402, 343] on div "1 حذف الكل الرسالة # عميل من الرسالة التاريخ #5128 [DATE] 16:13:18 [DATE] 16:13…" at bounding box center [389, 241] width 764 height 219
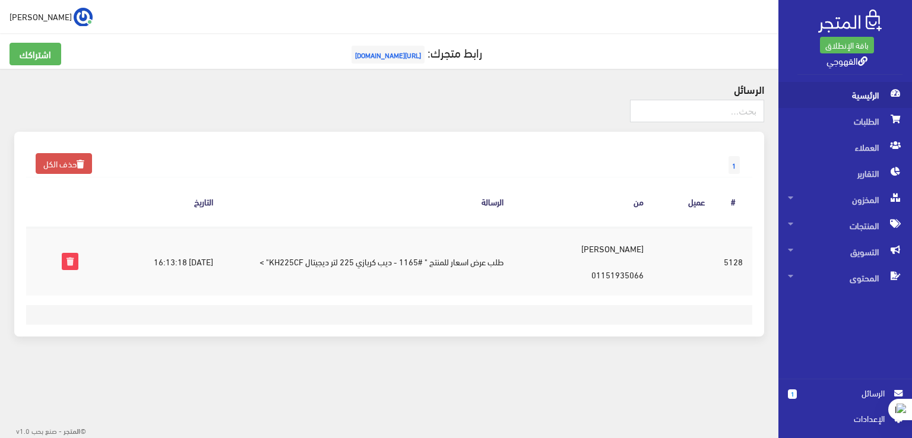
click at [839, 102] on span "الرئيسية" at bounding box center [845, 95] width 115 height 26
click at [881, 220] on span "المنتجات" at bounding box center [845, 226] width 115 height 26
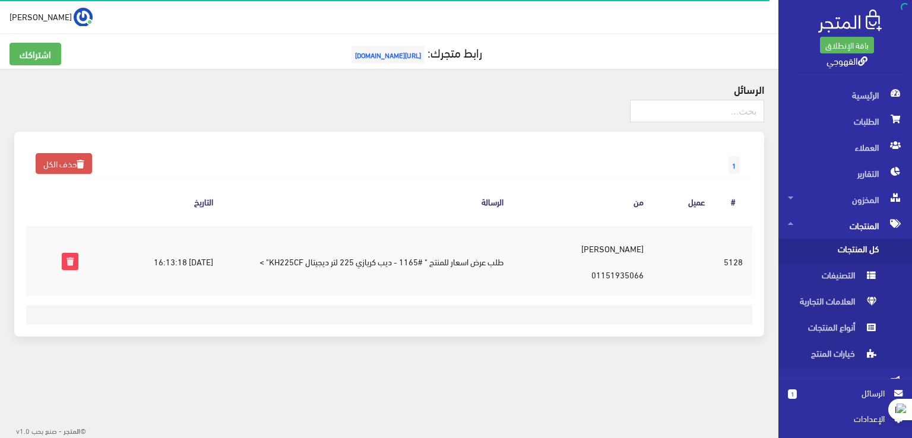
click at [865, 246] on span "كل المنتجات" at bounding box center [833, 252] width 90 height 26
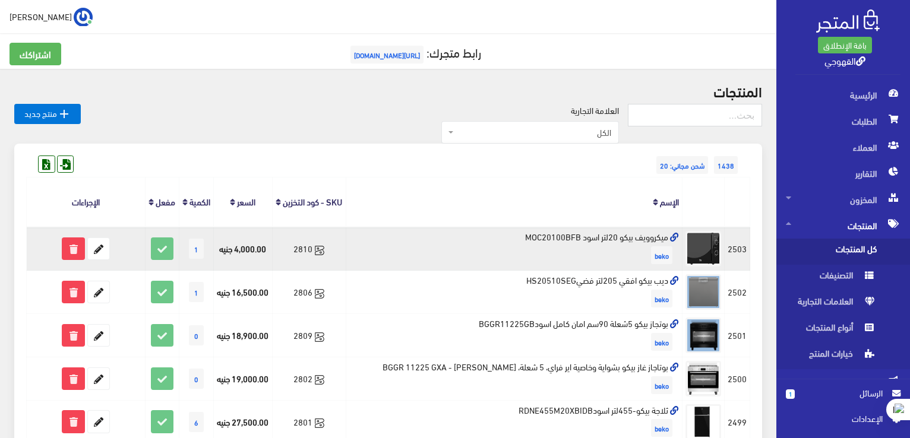
click at [241, 267] on td "4,000.00 جنيه" at bounding box center [243, 248] width 59 height 43
click at [646, 248] on td "ميكروويف بيكو 20لتر اسود MOC20100BFB beko" at bounding box center [514, 248] width 337 height 43
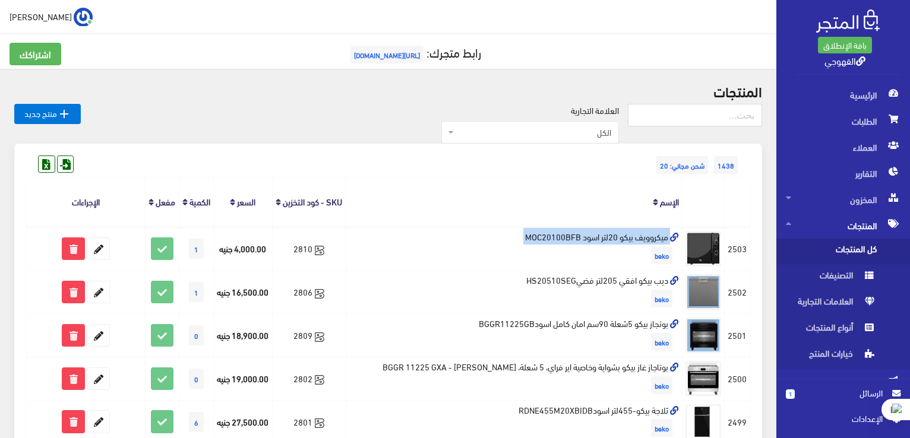
scroll to position [2, 0]
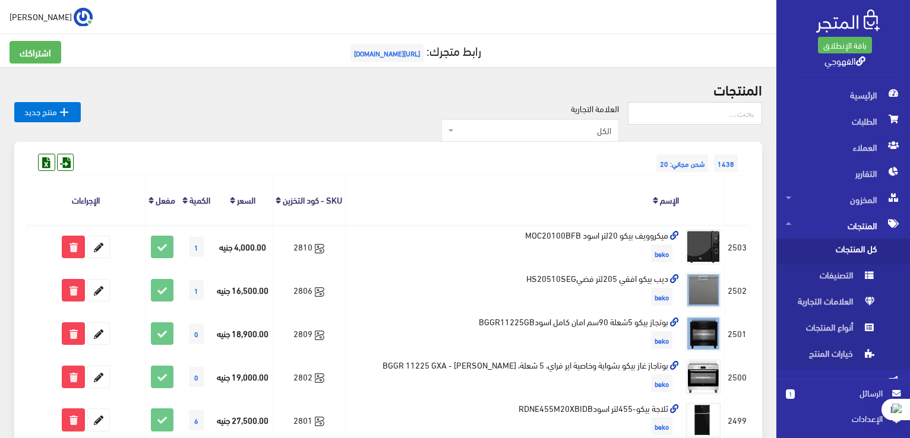
click at [641, 224] on th "الإسم" at bounding box center [514, 200] width 337 height 49
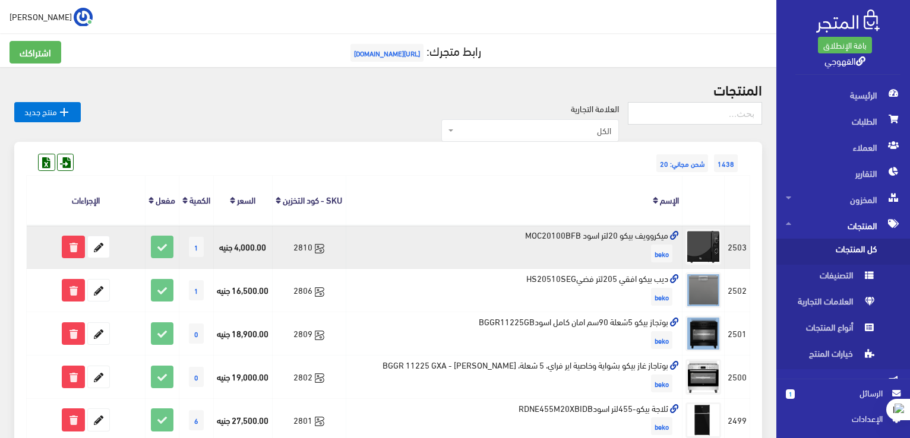
click at [656, 249] on td "ميكروويف بيكو 20لتر اسود MOC20100BFB beko" at bounding box center [514, 246] width 337 height 43
copy td "ميكروويف بيكو 20لتر اسود MOC20100BFB"
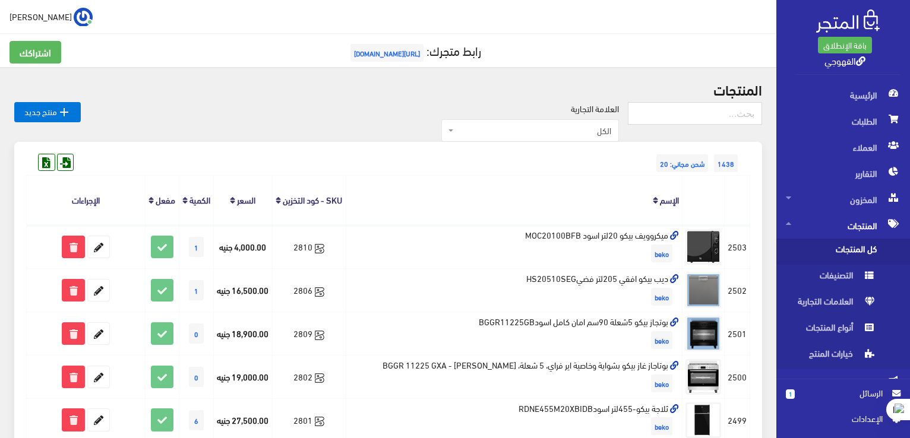
click at [712, 218] on th at bounding box center [704, 200] width 42 height 49
click at [178, 138] on div "العلامة التجارية الكل منتجات اخري امبريال فريش كريازي يونيون آير تورنيدو شارب L…" at bounding box center [354, 122] width 547 height 40
